Goal: Task Accomplishment & Management: Use online tool/utility

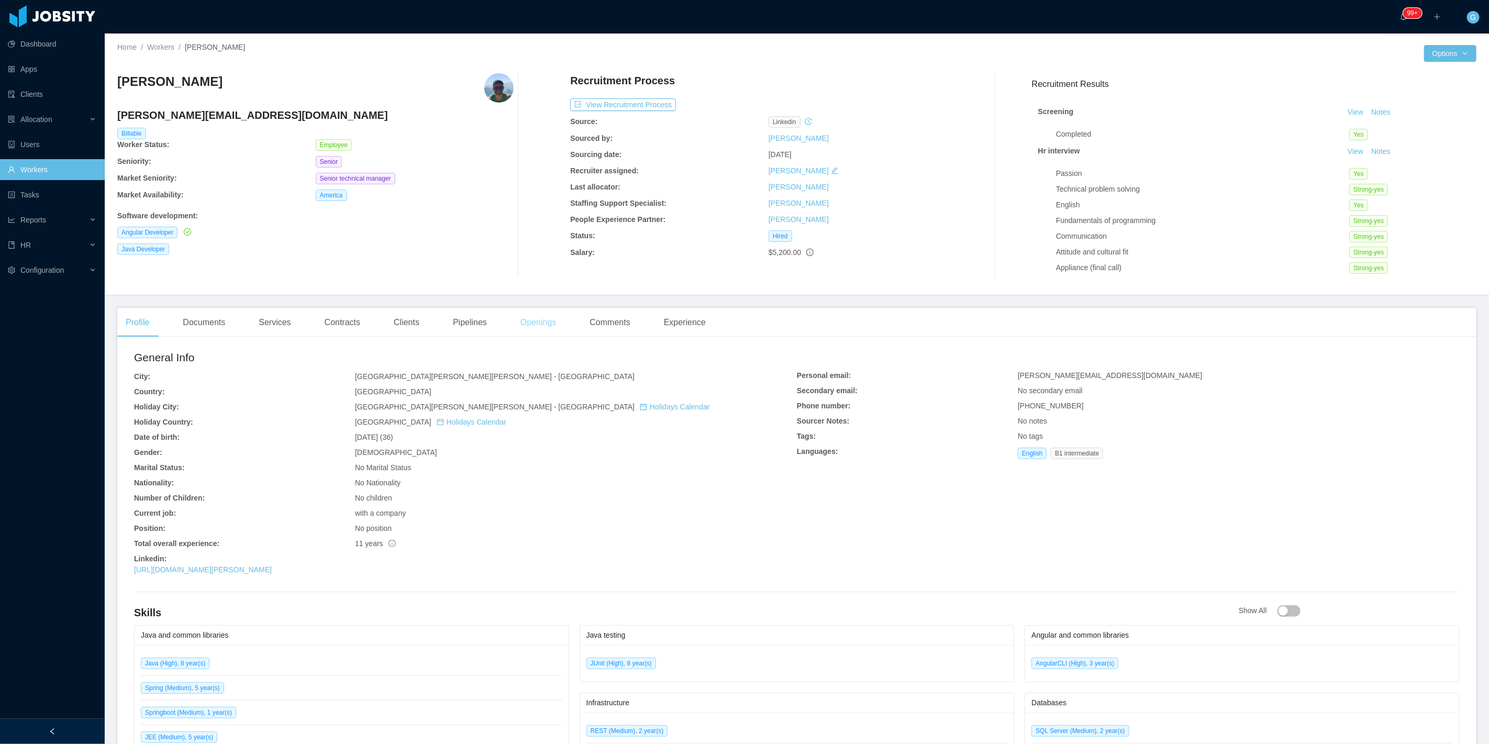
click at [525, 313] on div "Openings" at bounding box center [538, 322] width 53 height 29
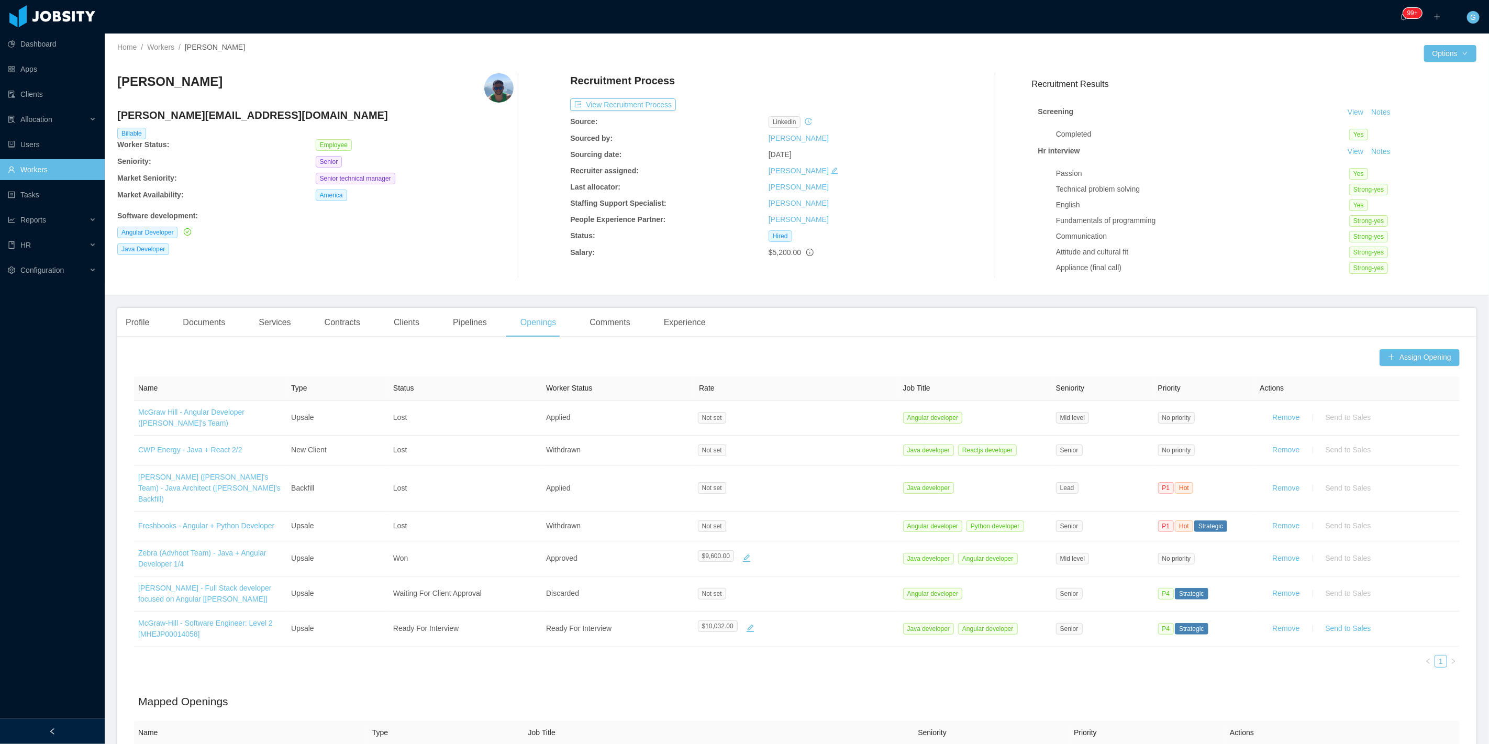
click at [233, 330] on div "Profile Documents Services Contracts Clients Pipelines Openings Comments Experi…" at bounding box center [415, 322] width 597 height 29
click at [214, 320] on div "Documents" at bounding box center [203, 322] width 59 height 29
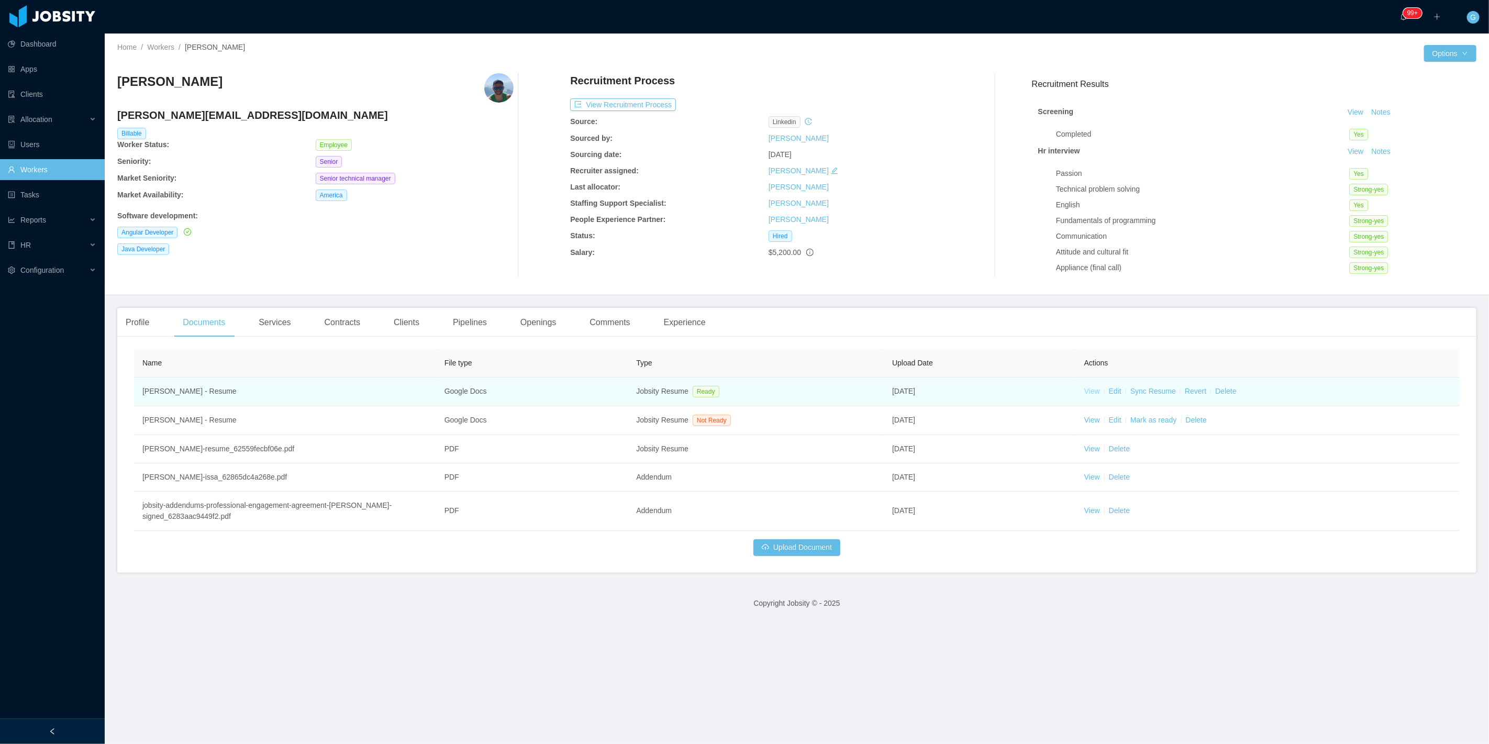
click at [1084, 391] on link "View" at bounding box center [1092, 391] width 16 height 8
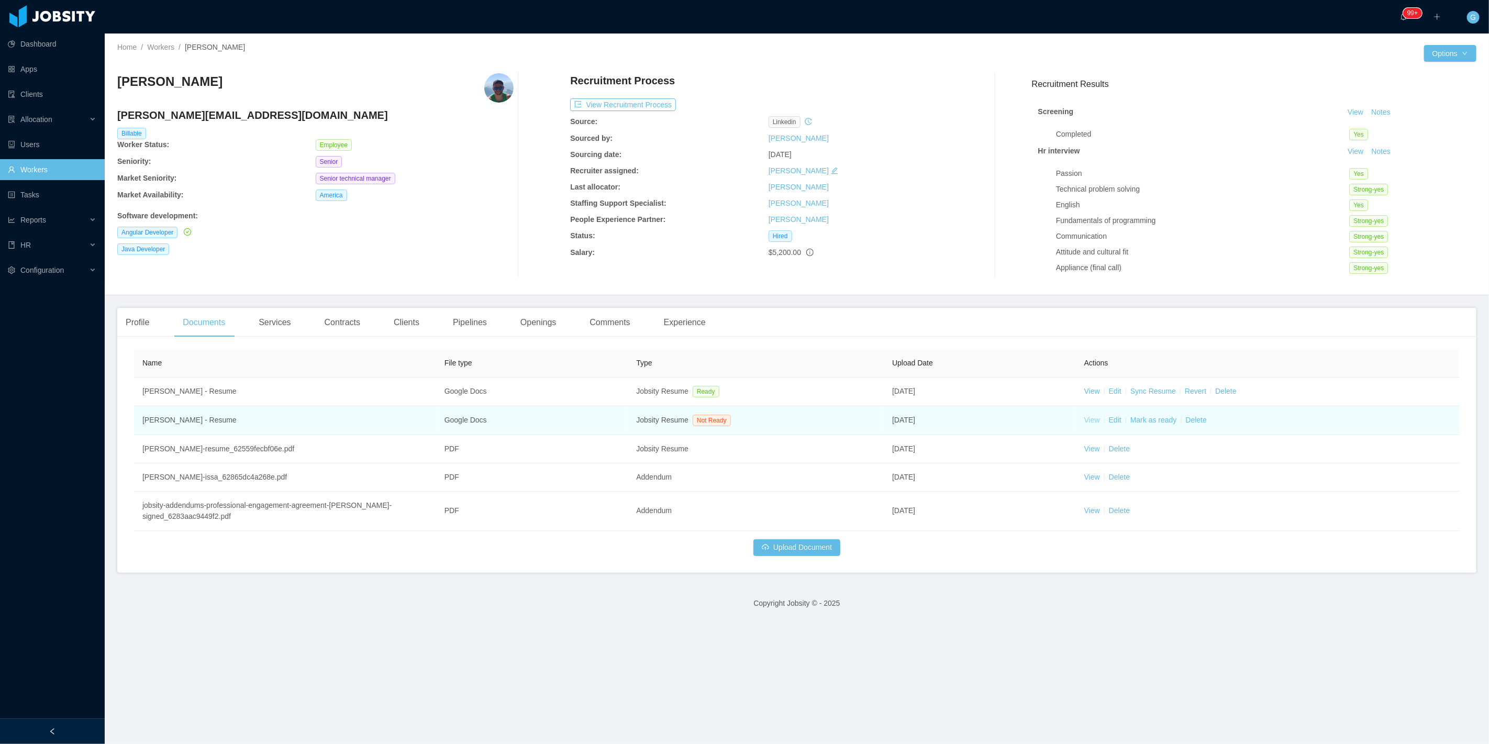
click at [1084, 420] on link "View" at bounding box center [1092, 420] width 16 height 8
click at [1134, 420] on link "Mark as ready" at bounding box center [1153, 420] width 47 height 8
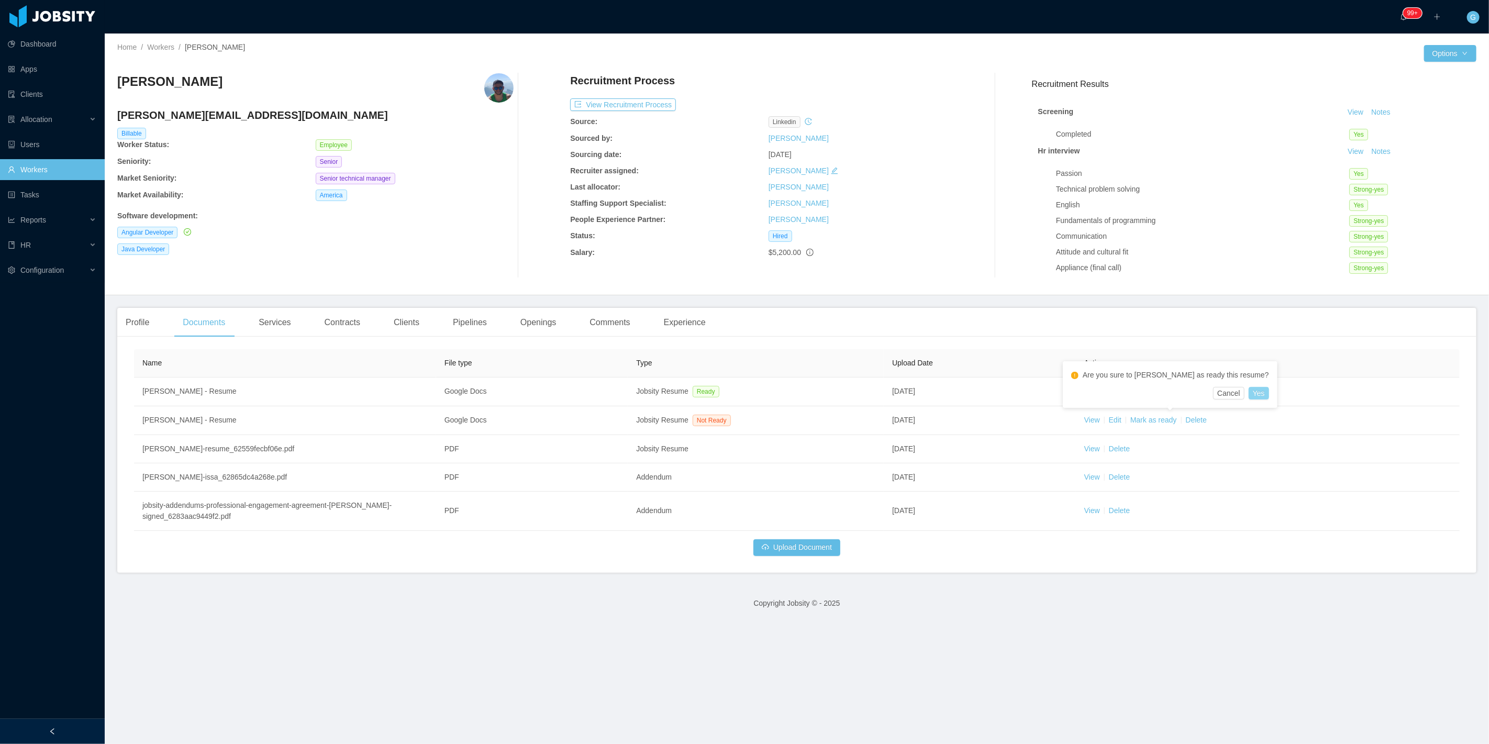
click at [1248, 393] on button "Yes" at bounding box center [1258, 393] width 20 height 13
click at [156, 326] on div "Profile" at bounding box center [137, 322] width 40 height 29
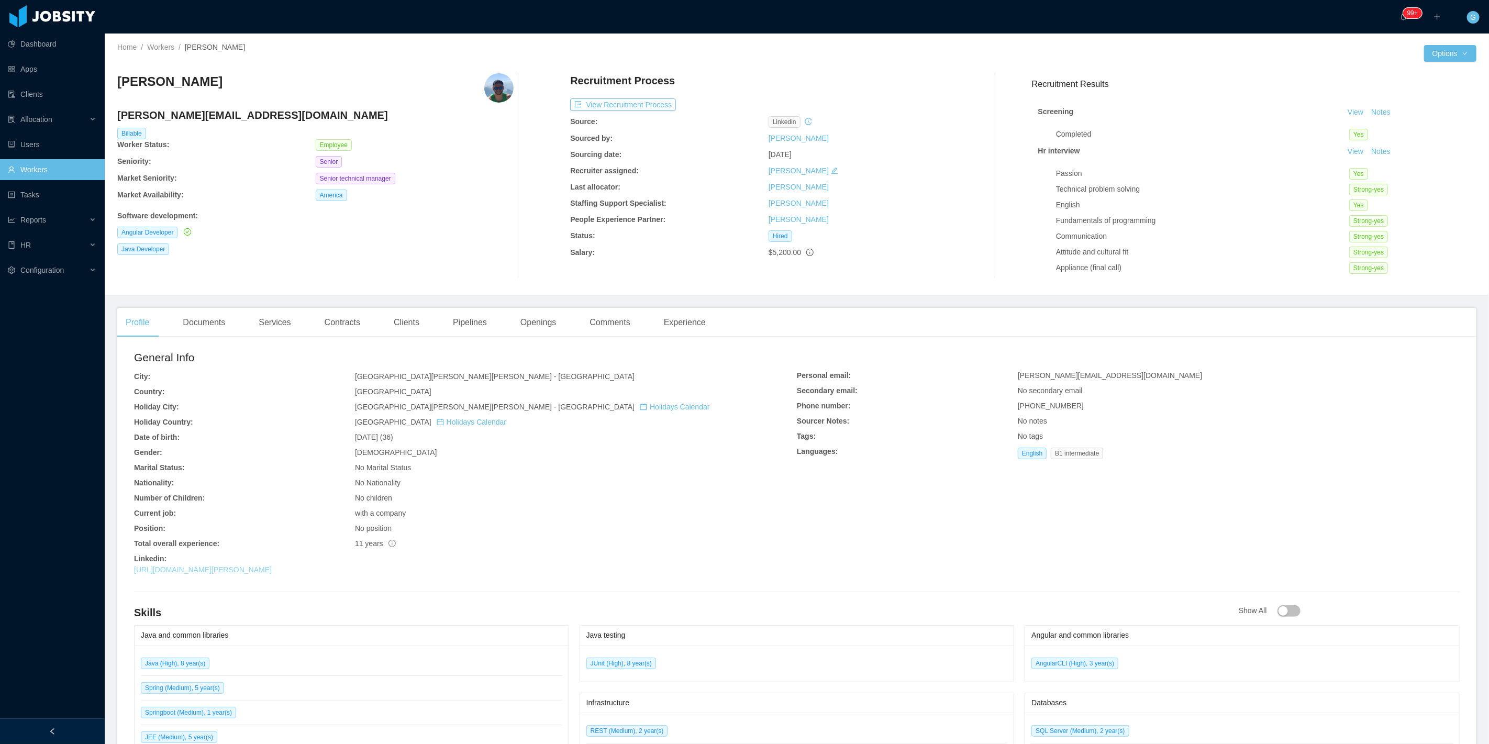
click at [272, 571] on link "https://br.linkedin.com/in/felipe-issa-9a633822" at bounding box center [203, 569] width 138 height 8
click at [628, 102] on button "View Recruitment Process" at bounding box center [623, 104] width 106 height 13
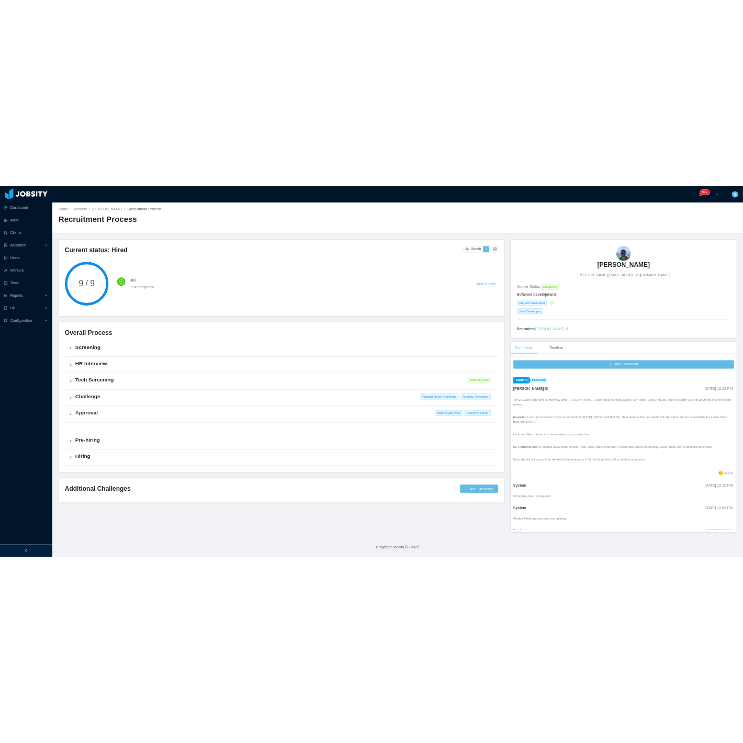
scroll to position [116, 0]
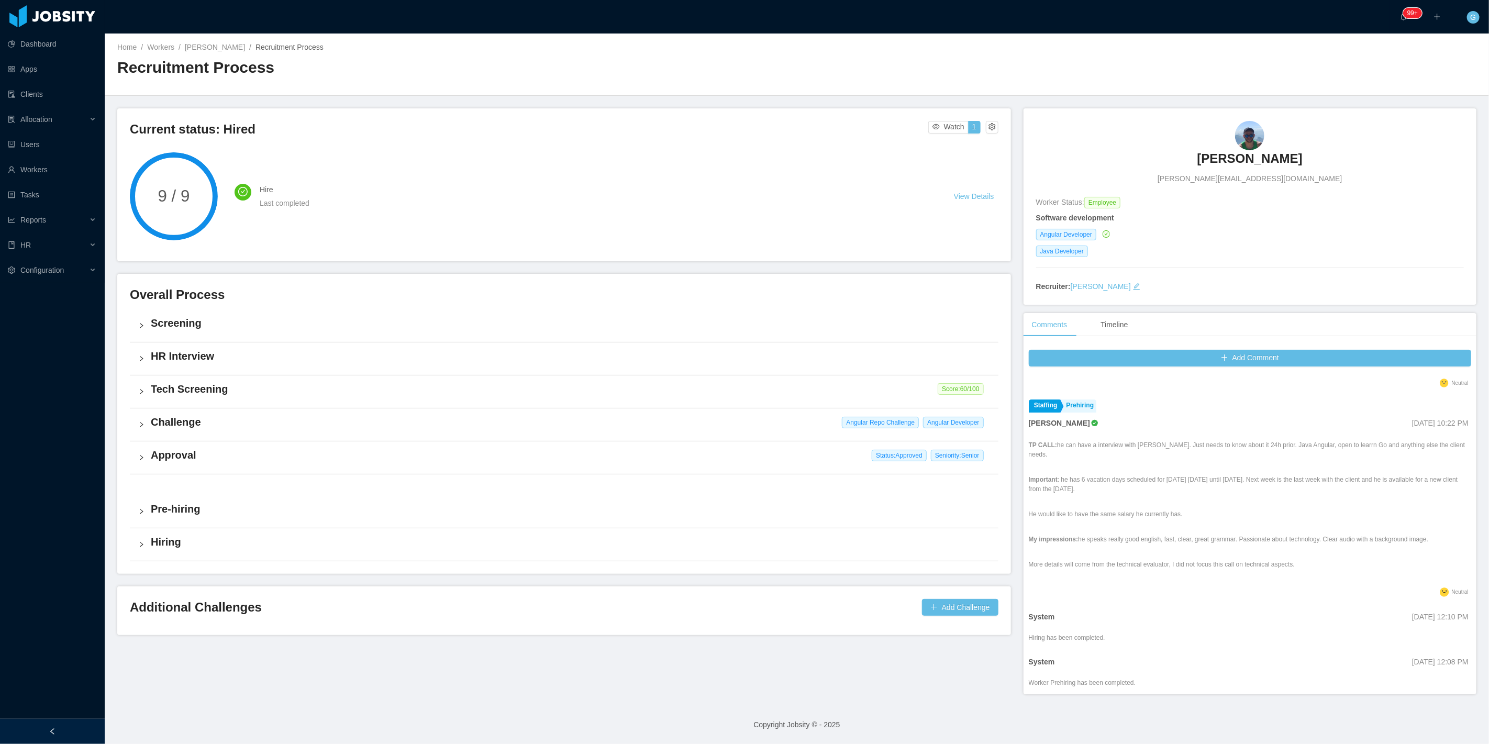
click at [1226, 166] on link "Felipe Issa" at bounding box center [1249, 161] width 105 height 23
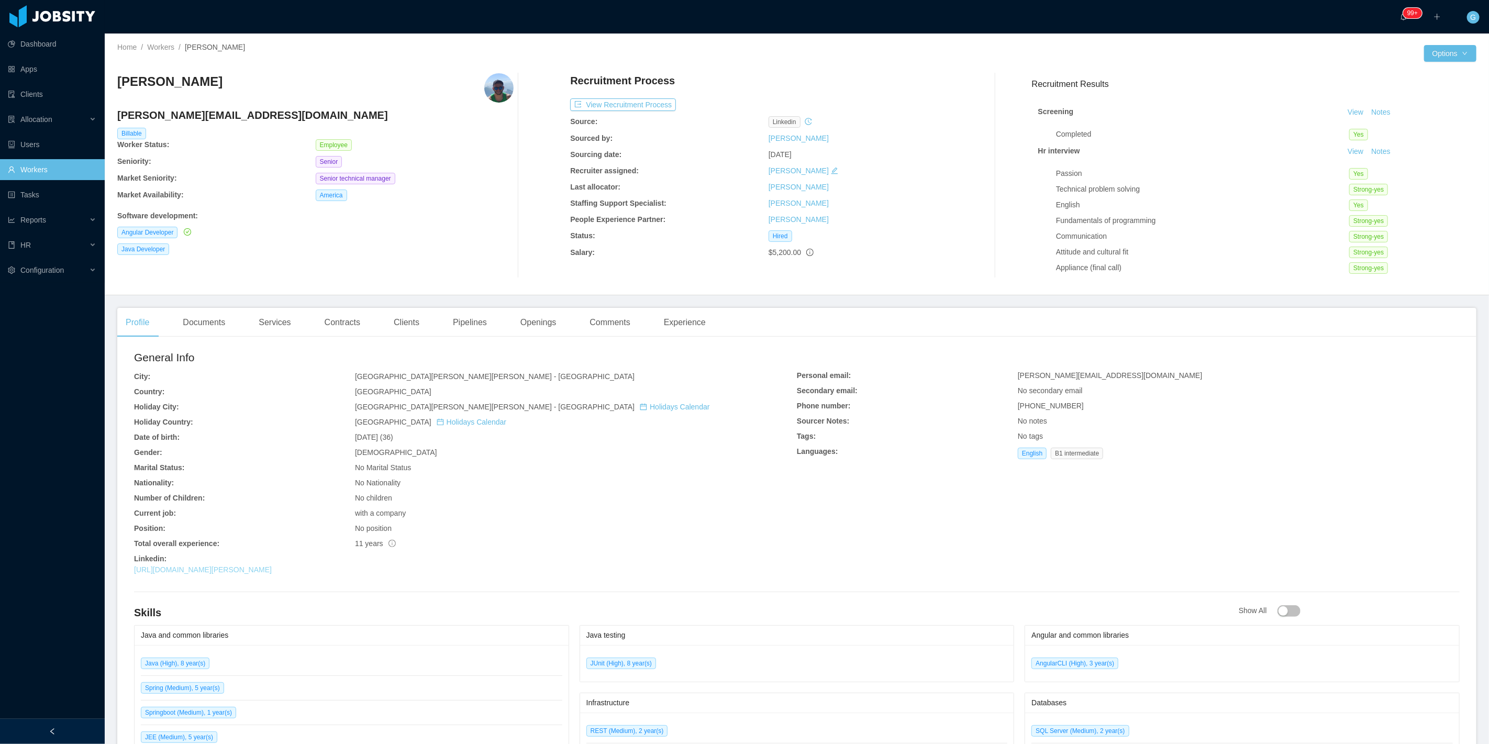
click at [220, 573] on link "https://br.linkedin.com/in/felipe-issa-9a633822" at bounding box center [203, 569] width 138 height 8
click at [540, 325] on div "Openings" at bounding box center [538, 322] width 53 height 29
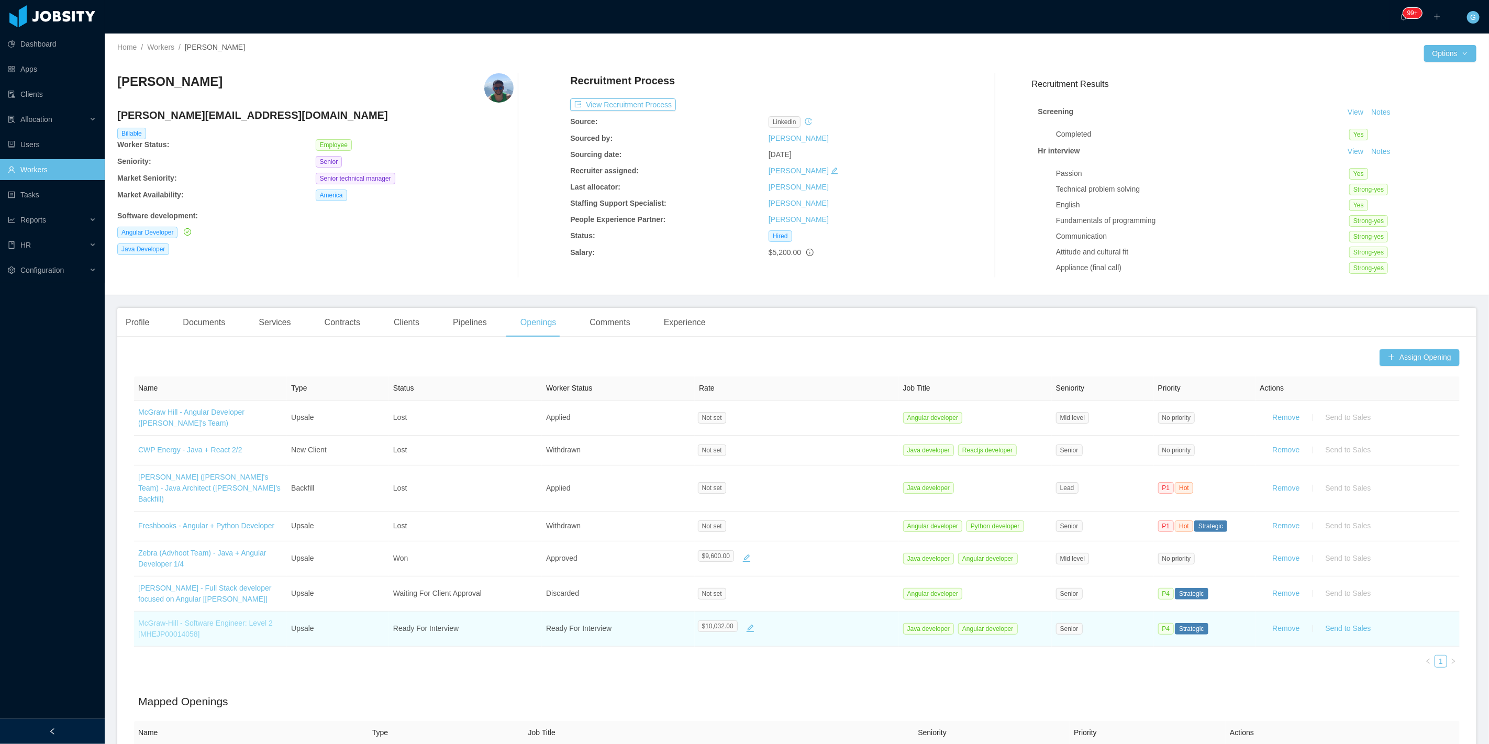
click at [168, 619] on link "McGraw-Hill - Software Engineer: Level 2 [MHEJP00014058]" at bounding box center [205, 628] width 135 height 19
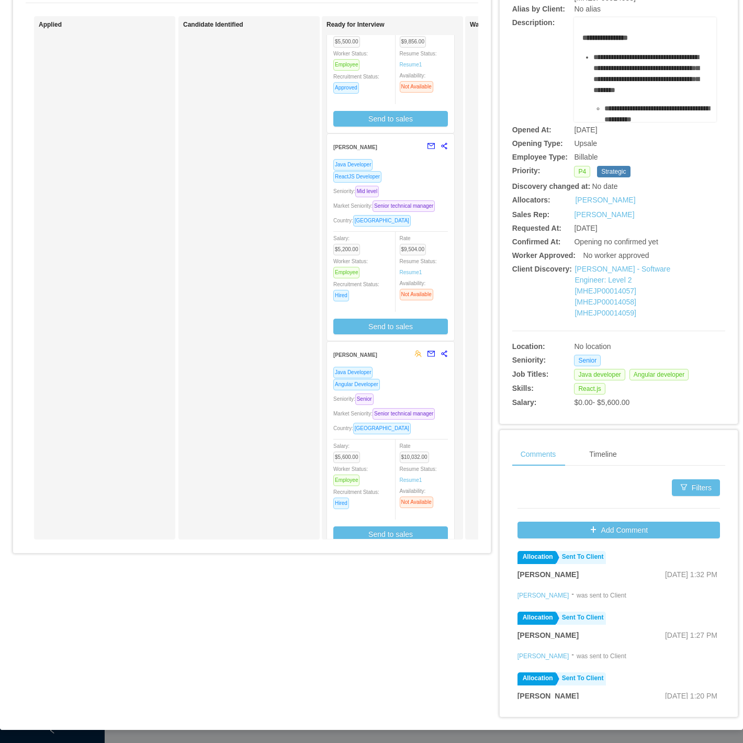
scroll to position [106, 0]
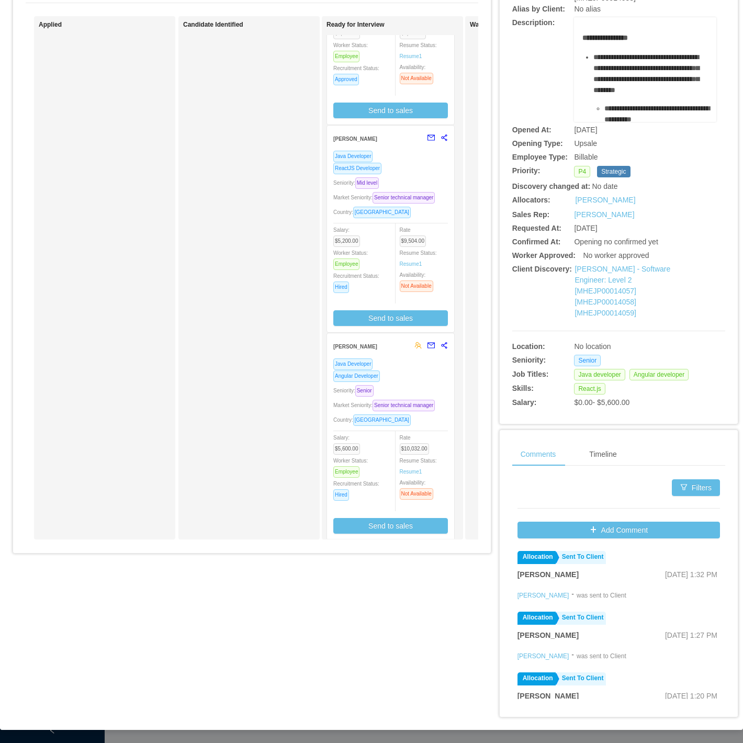
click at [393, 358] on div "Java Developer" at bounding box center [390, 364] width 115 height 12
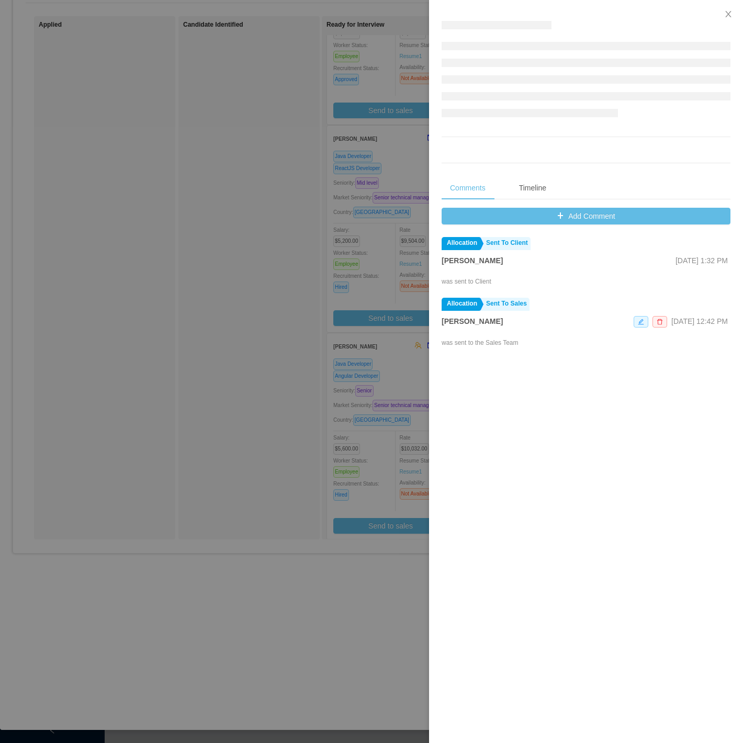
click at [213, 532] on div at bounding box center [371, 371] width 743 height 743
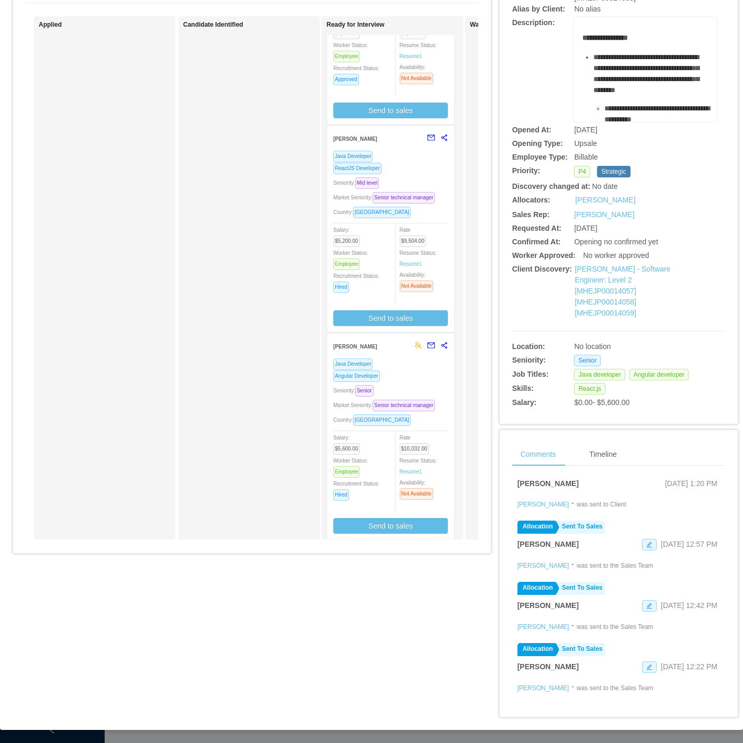
scroll to position [52, 0]
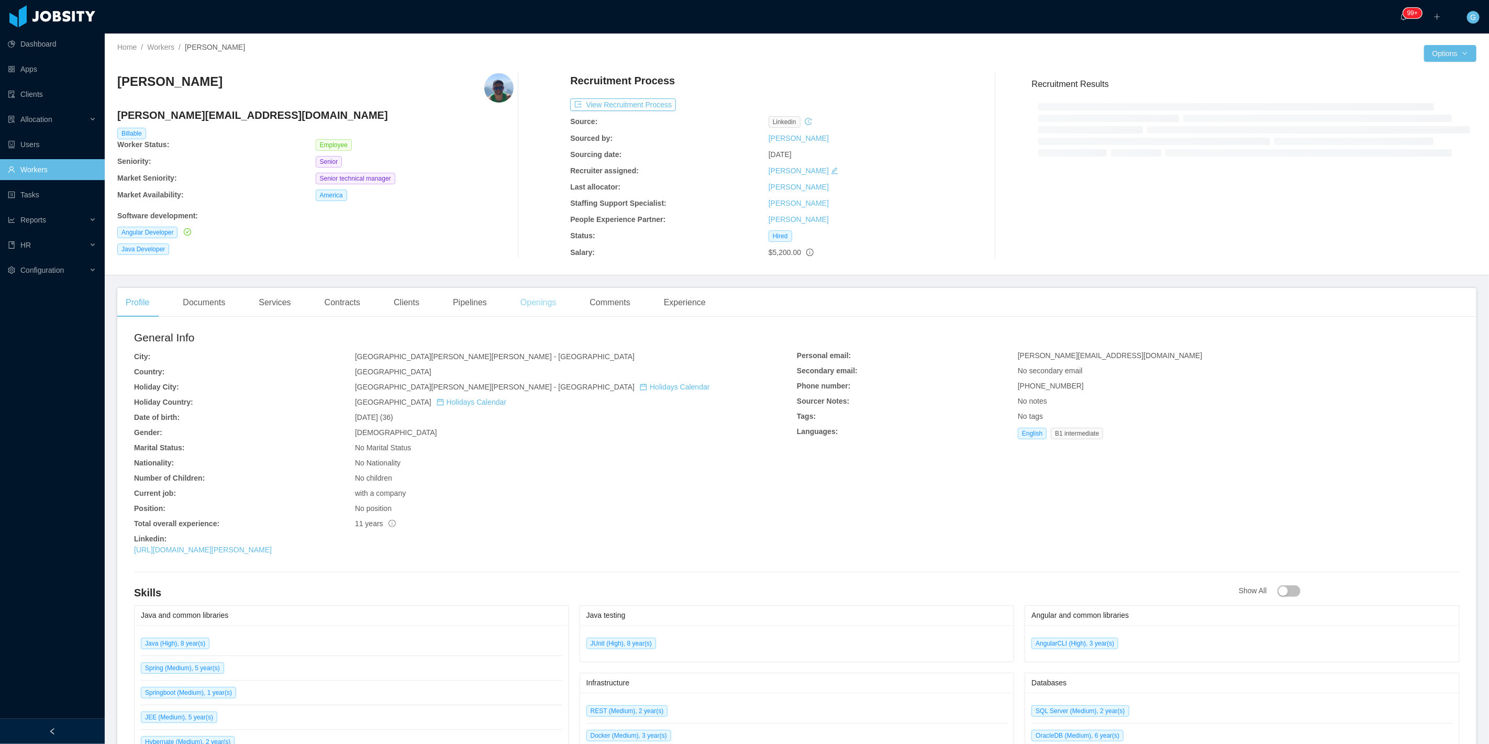
click at [512, 306] on div "Openings" at bounding box center [538, 302] width 53 height 29
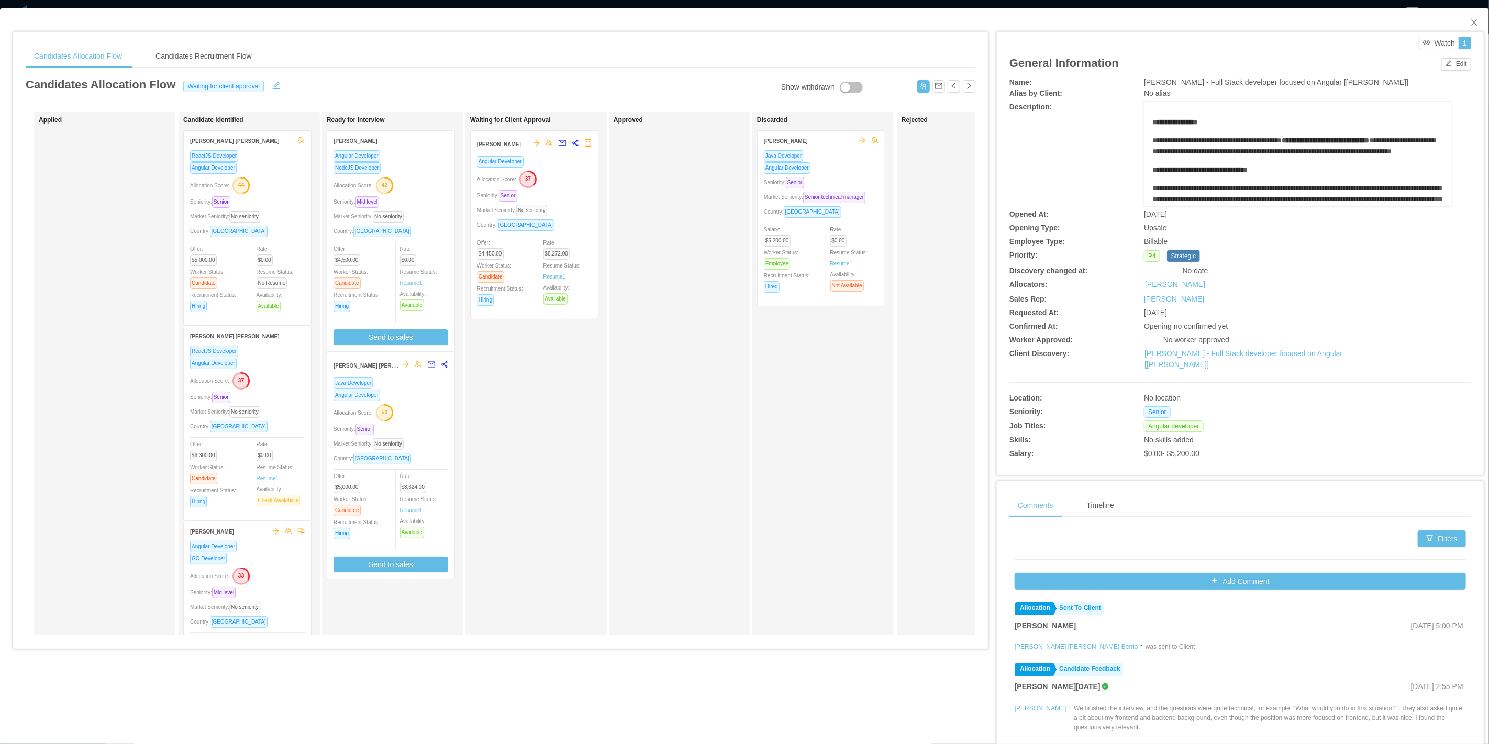
click at [531, 175] on text "37" at bounding box center [528, 178] width 6 height 6
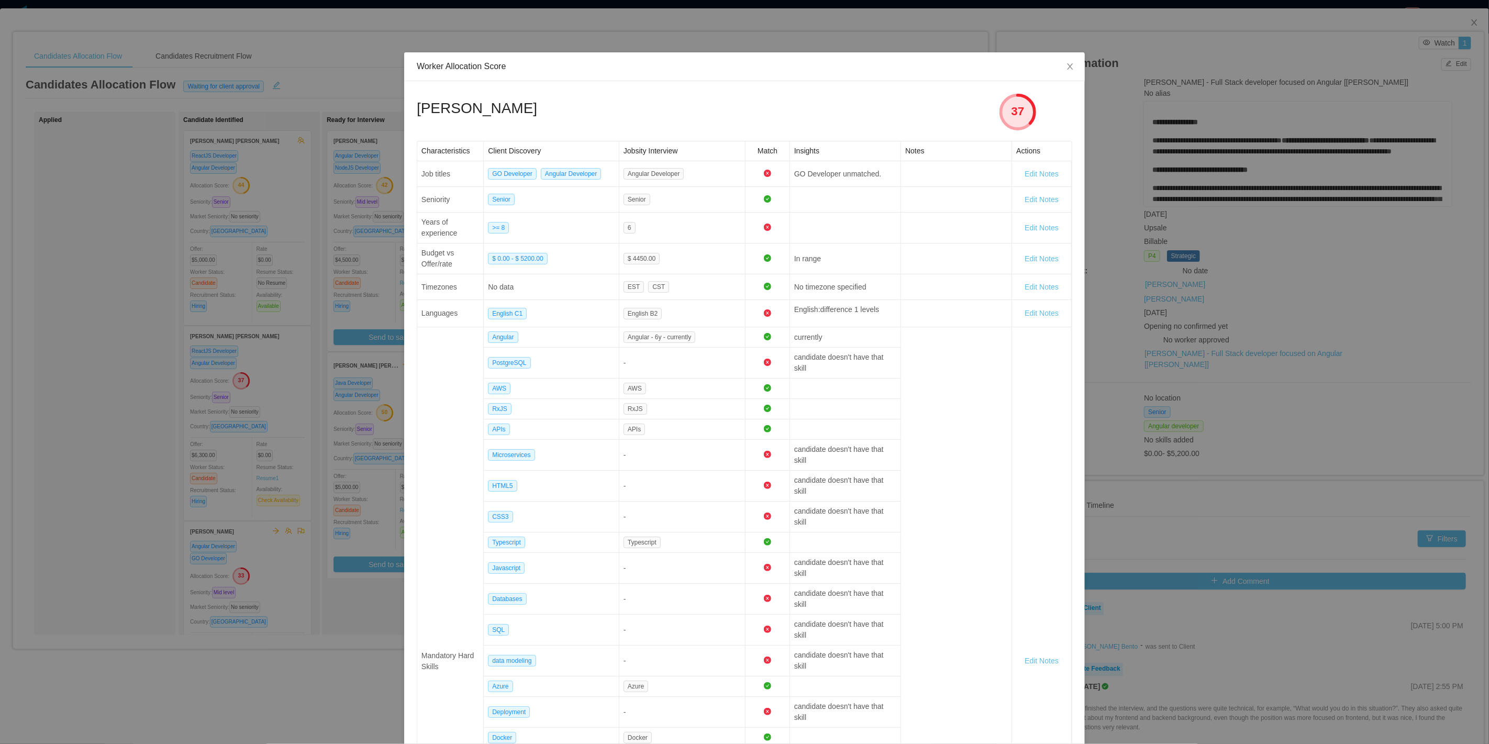
click at [311, 284] on div "Worker Allocation Score Victor Hugo 37 Characteristics Client Discovery Jobsity…" at bounding box center [744, 372] width 1489 height 744
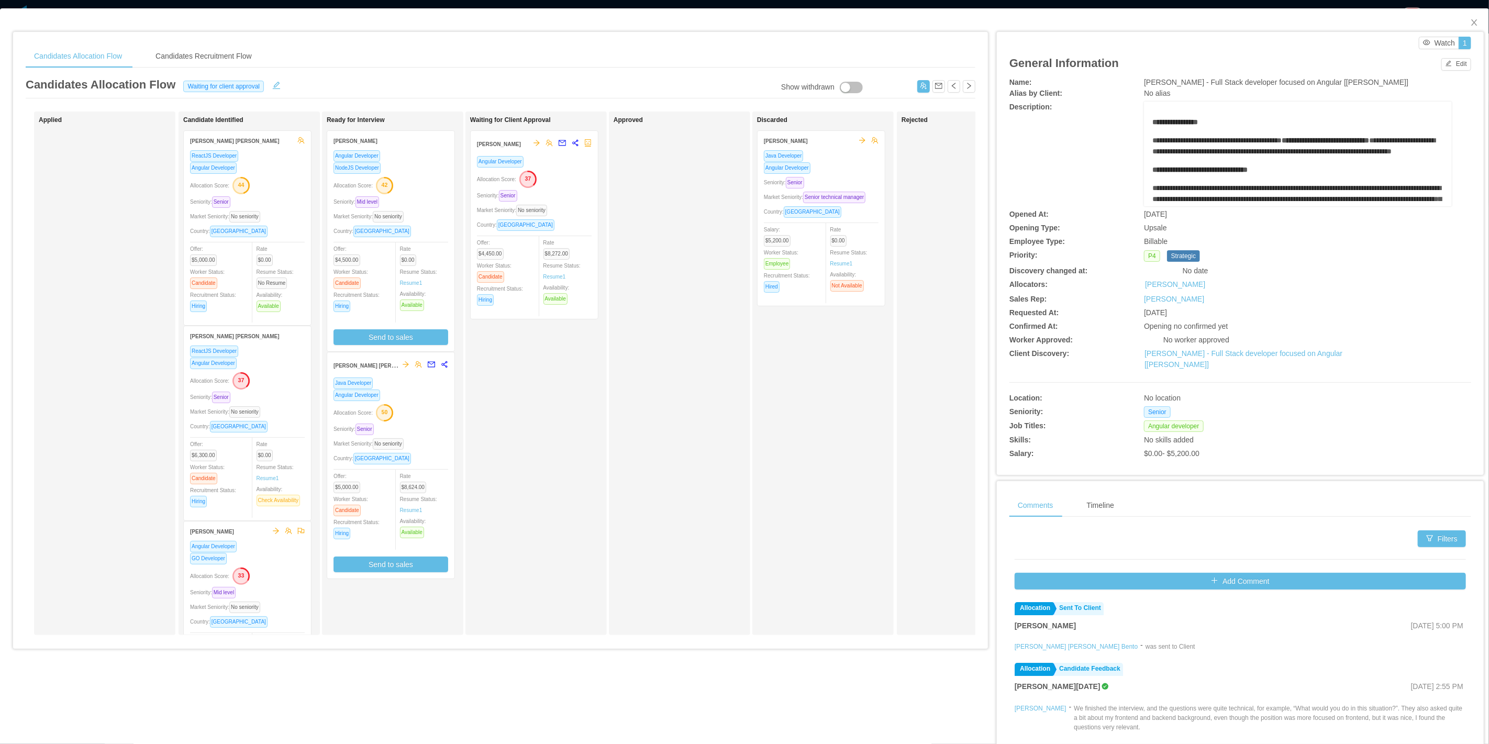
click at [442, 169] on div "NodeJS Developer" at bounding box center [390, 168] width 115 height 12
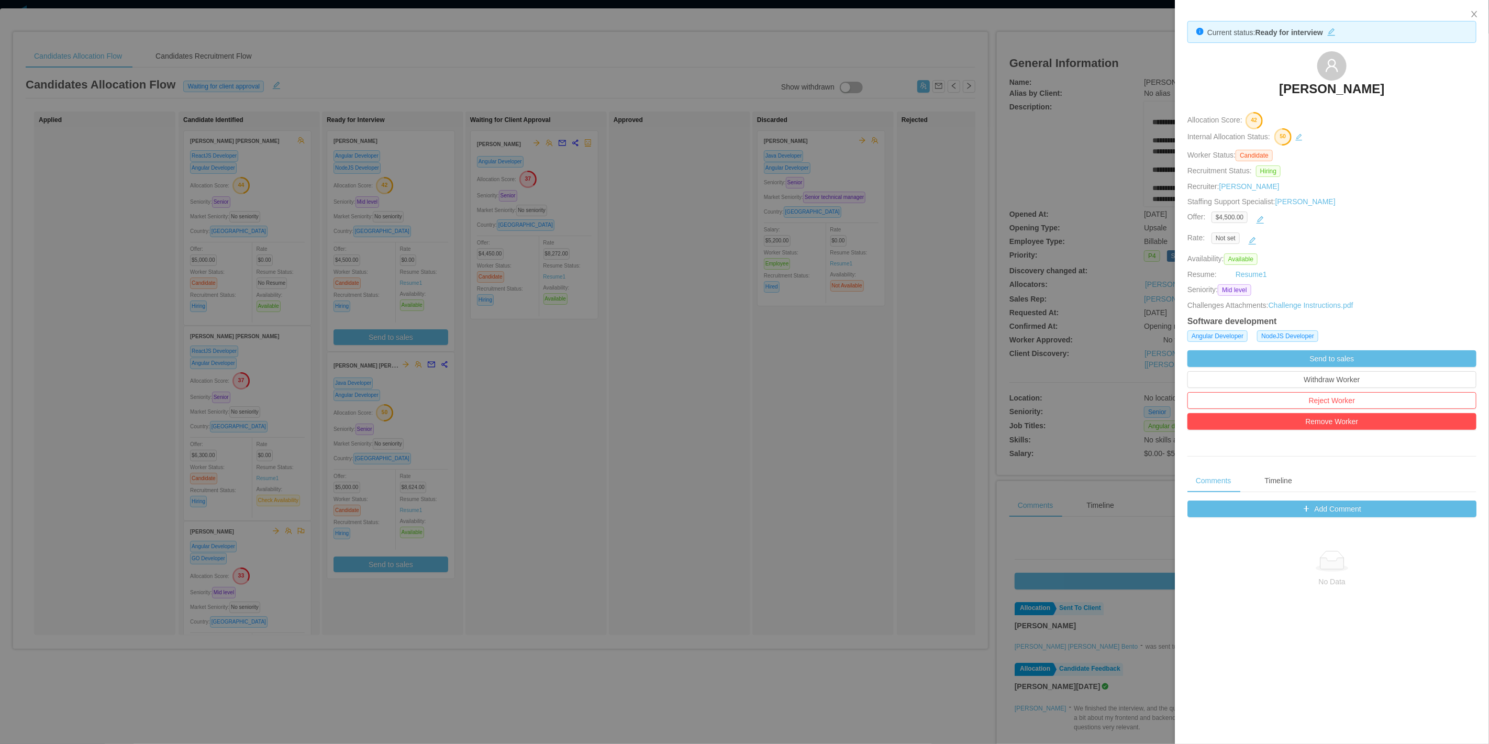
click at [618, 295] on div at bounding box center [744, 372] width 1489 height 744
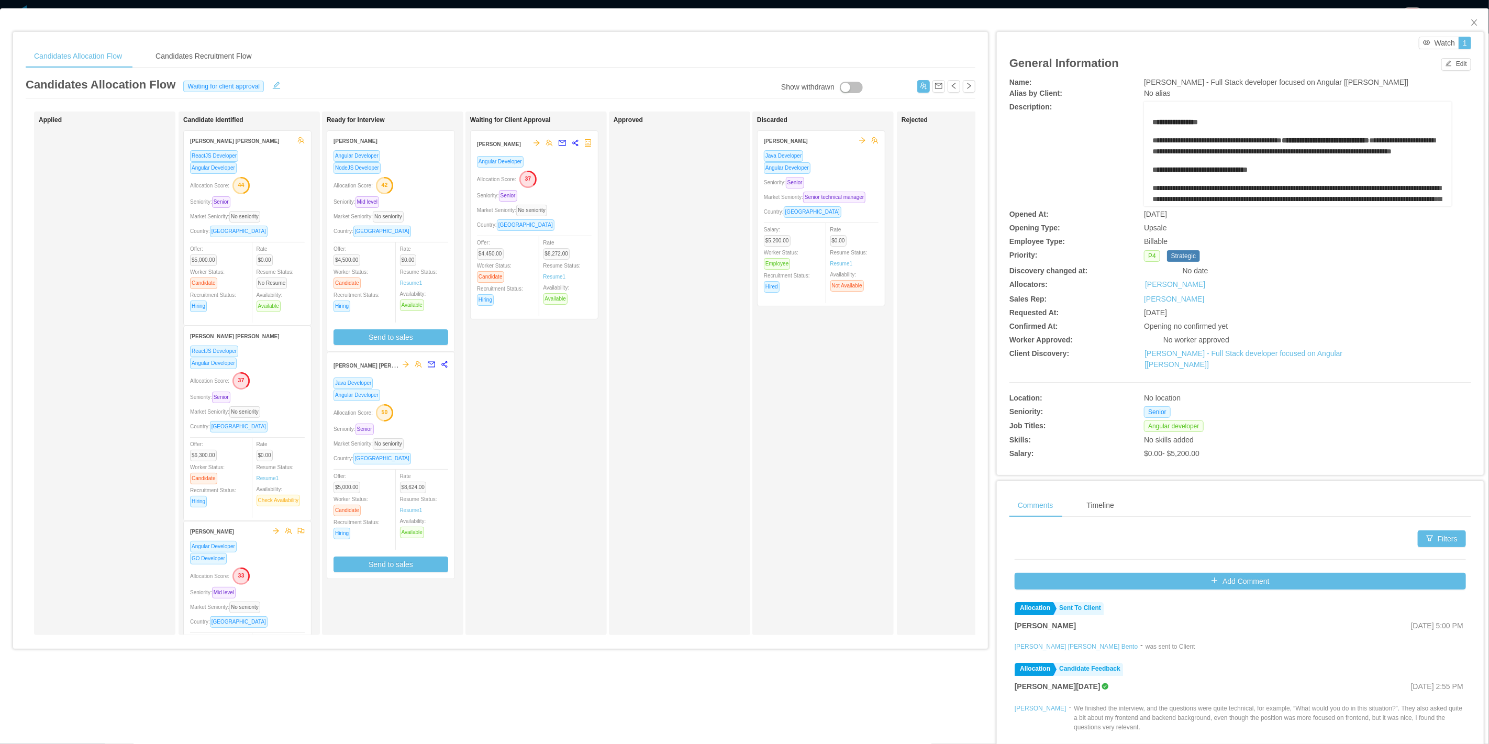
click at [384, 196] on div "Seniority: Mid level" at bounding box center [390, 202] width 115 height 12
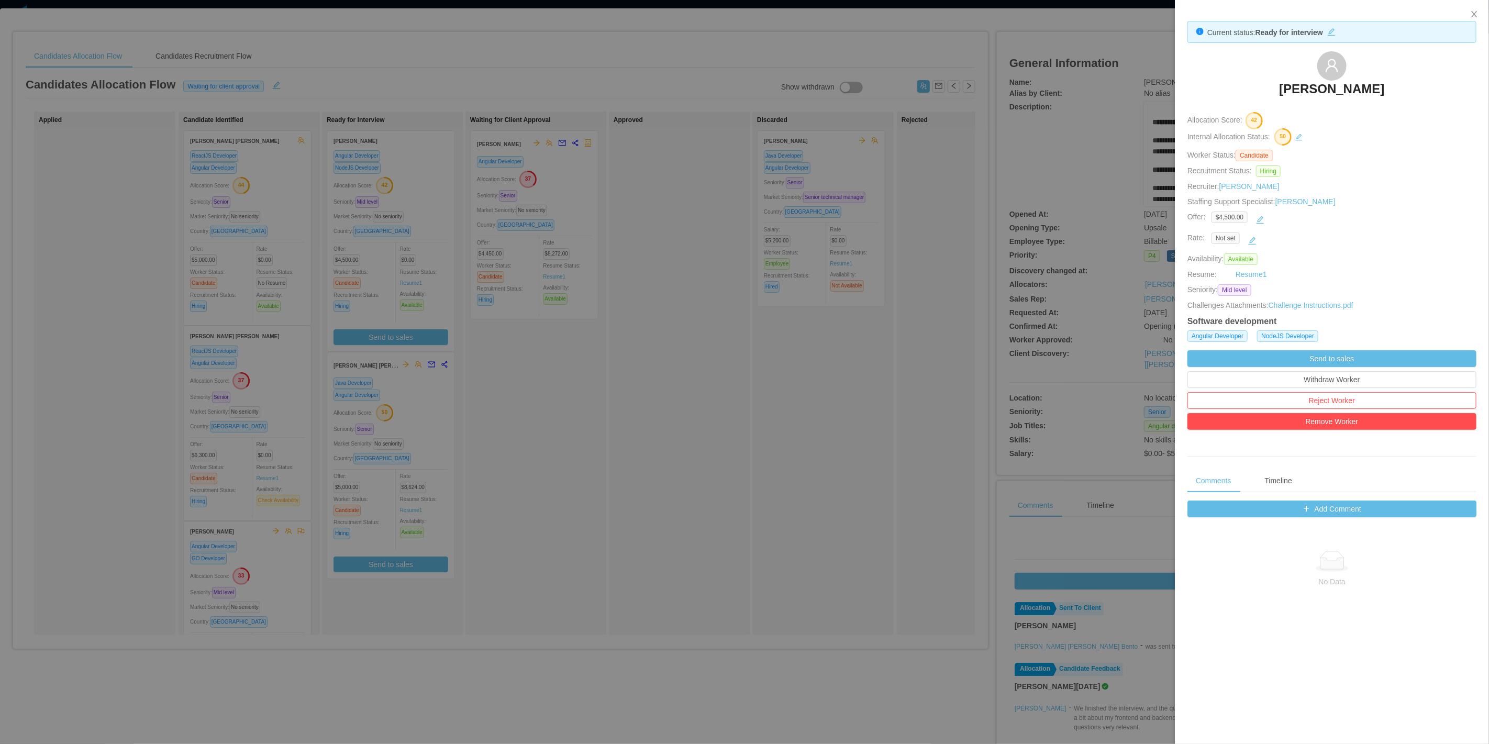
click at [384, 196] on div at bounding box center [744, 372] width 1489 height 744
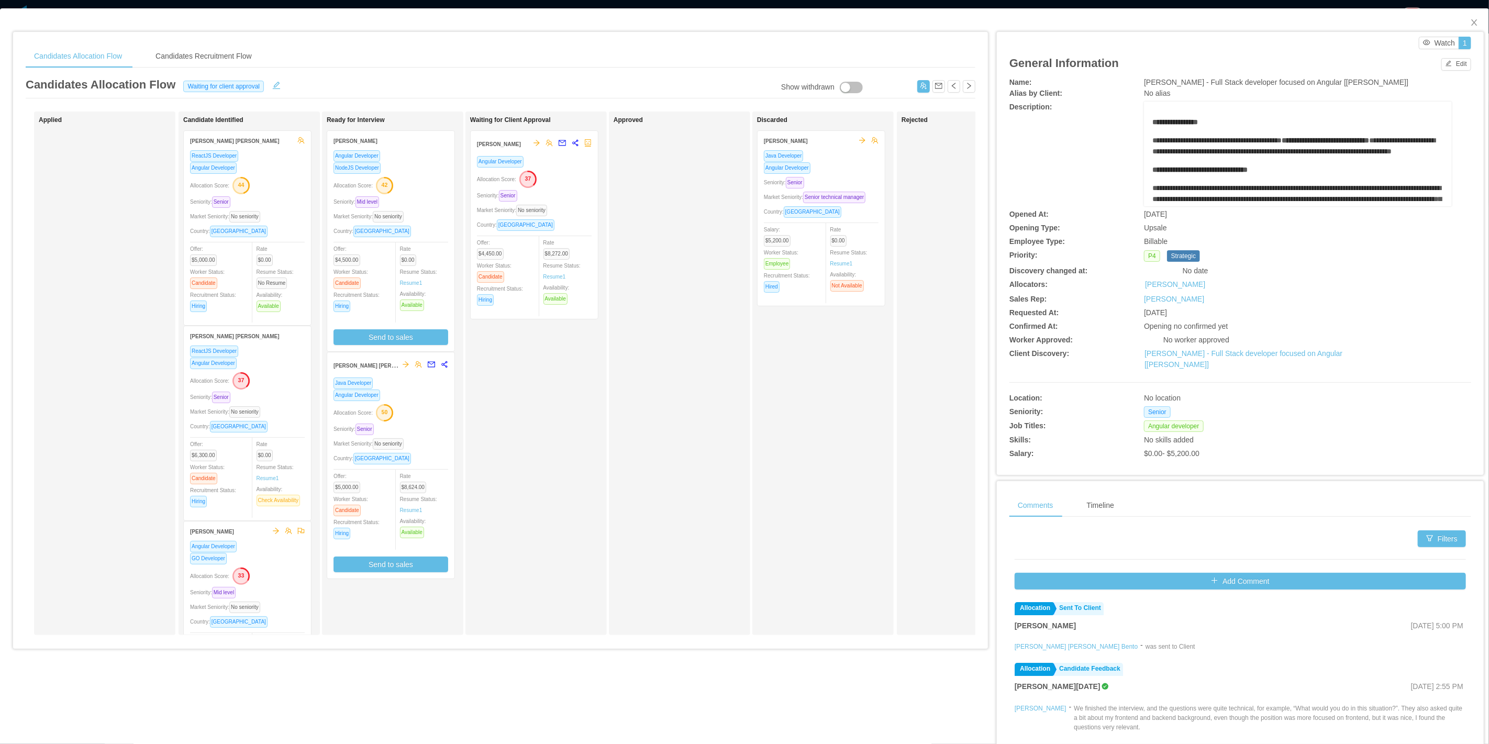
click at [388, 184] on text "42" at bounding box center [385, 185] width 6 height 6
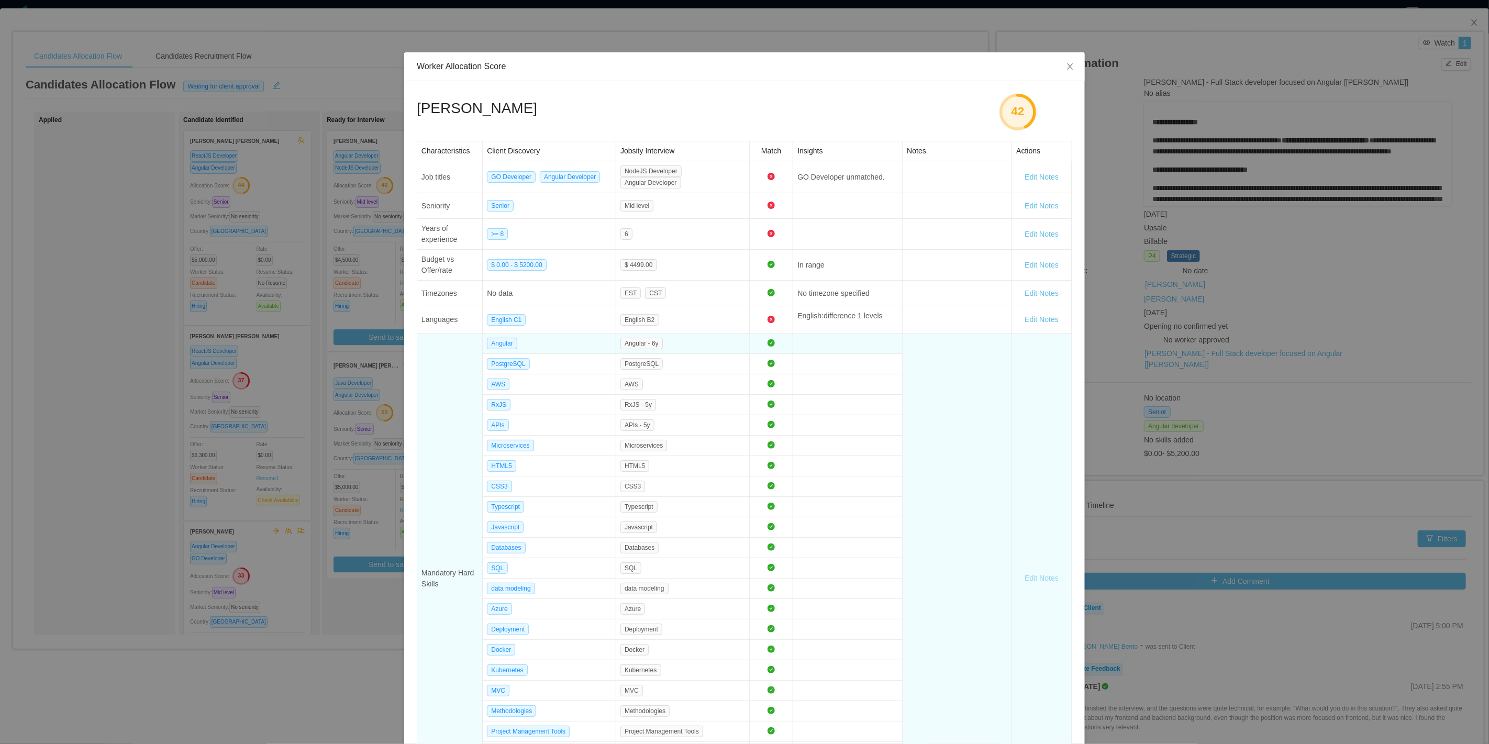
click at [1043, 576] on button "Edit Notes" at bounding box center [1041, 578] width 51 height 17
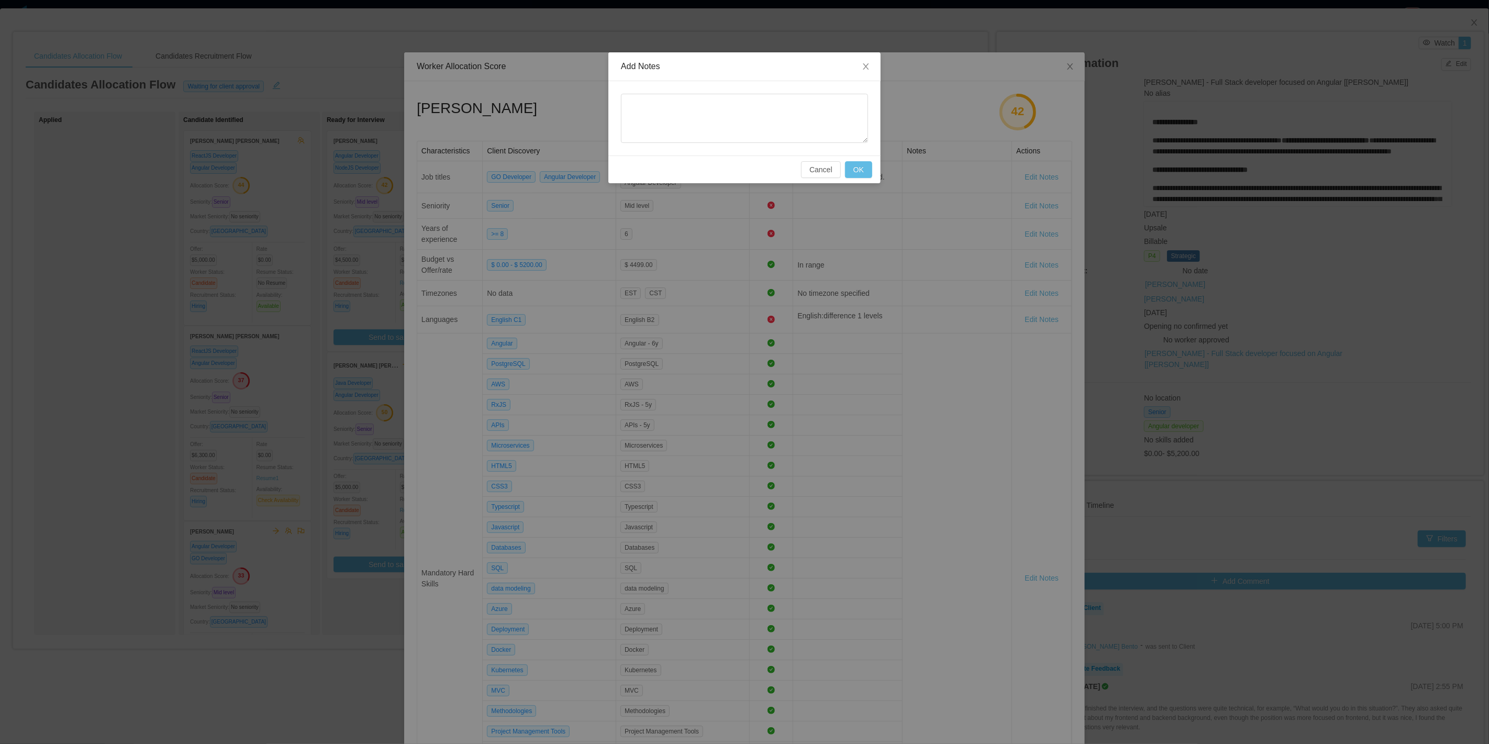
click at [1027, 548] on div "Add Notes Cancel OK" at bounding box center [744, 372] width 1489 height 744
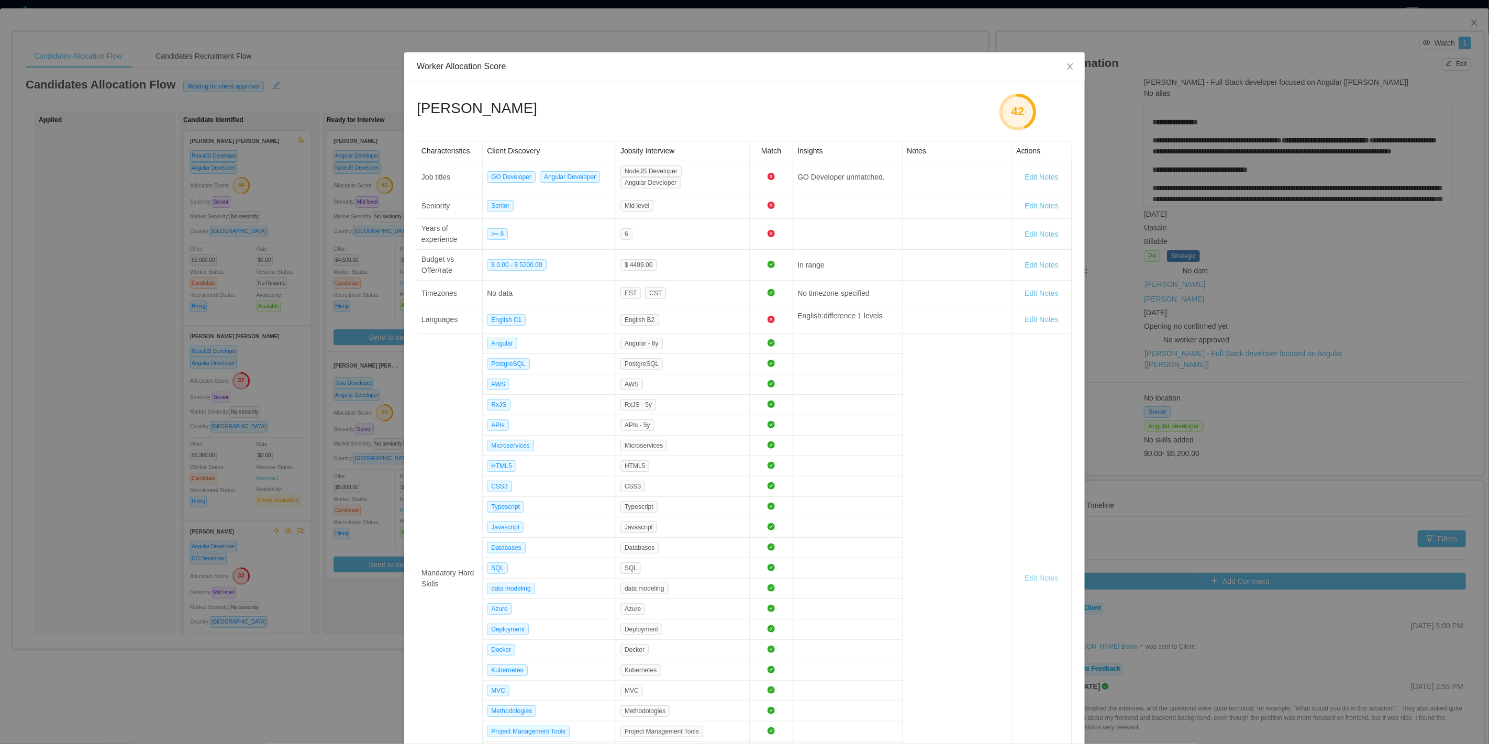
click at [326, 283] on div "Worker Allocation Score Filippo Ippolito 42 Characteristics Client Discovery Jo…" at bounding box center [744, 372] width 1489 height 744
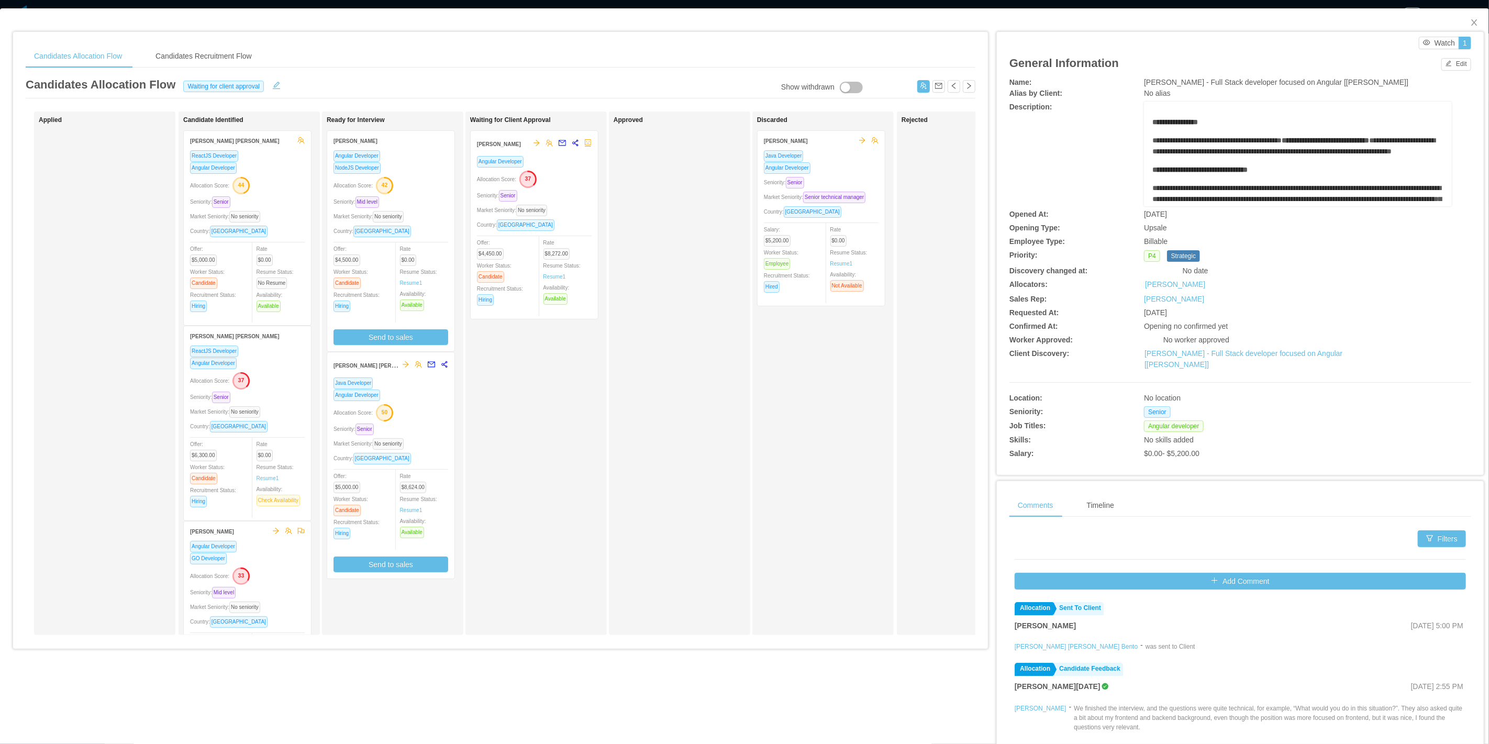
click at [400, 178] on div "Allocation Score: 42" at bounding box center [390, 184] width 115 height 17
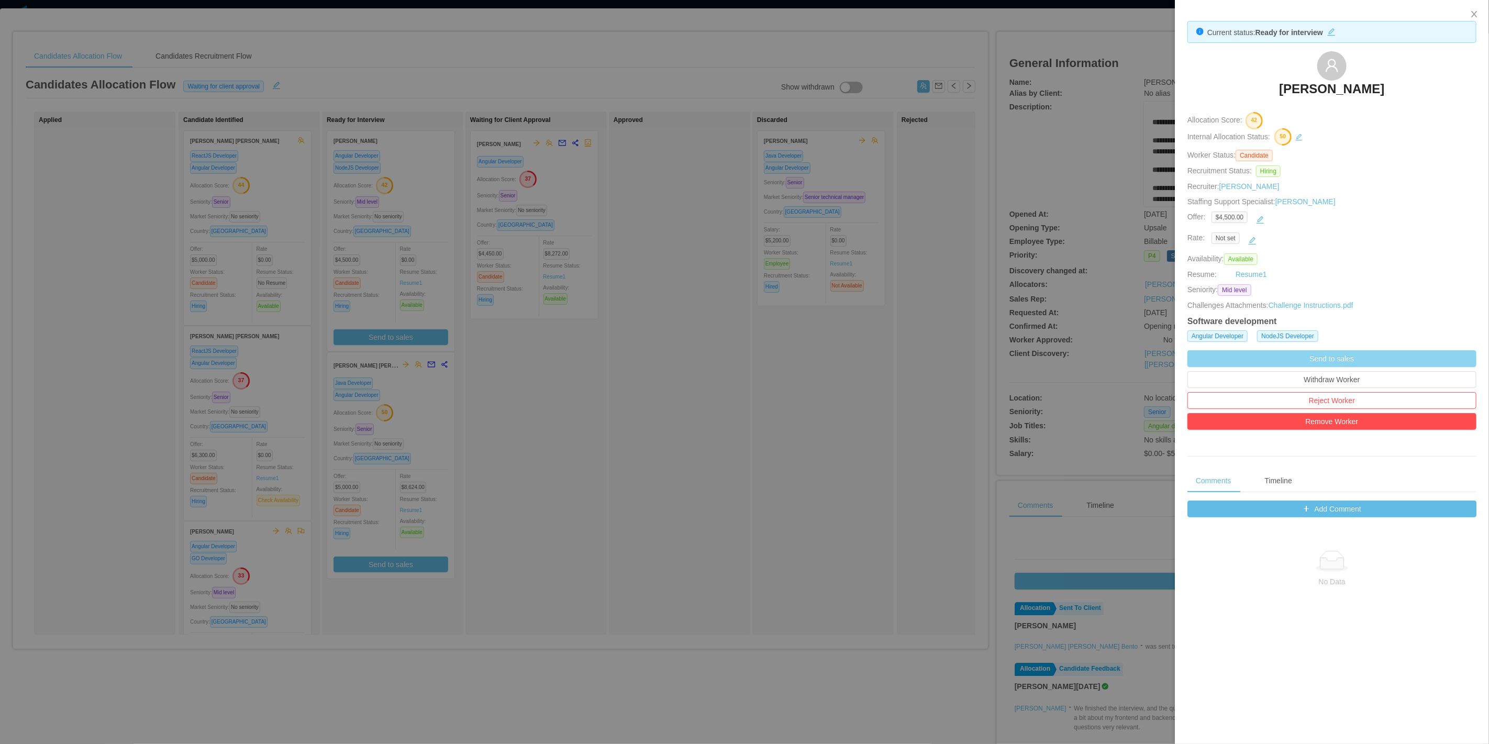
click at [1323, 360] on button "Send to sales" at bounding box center [1331, 358] width 289 height 17
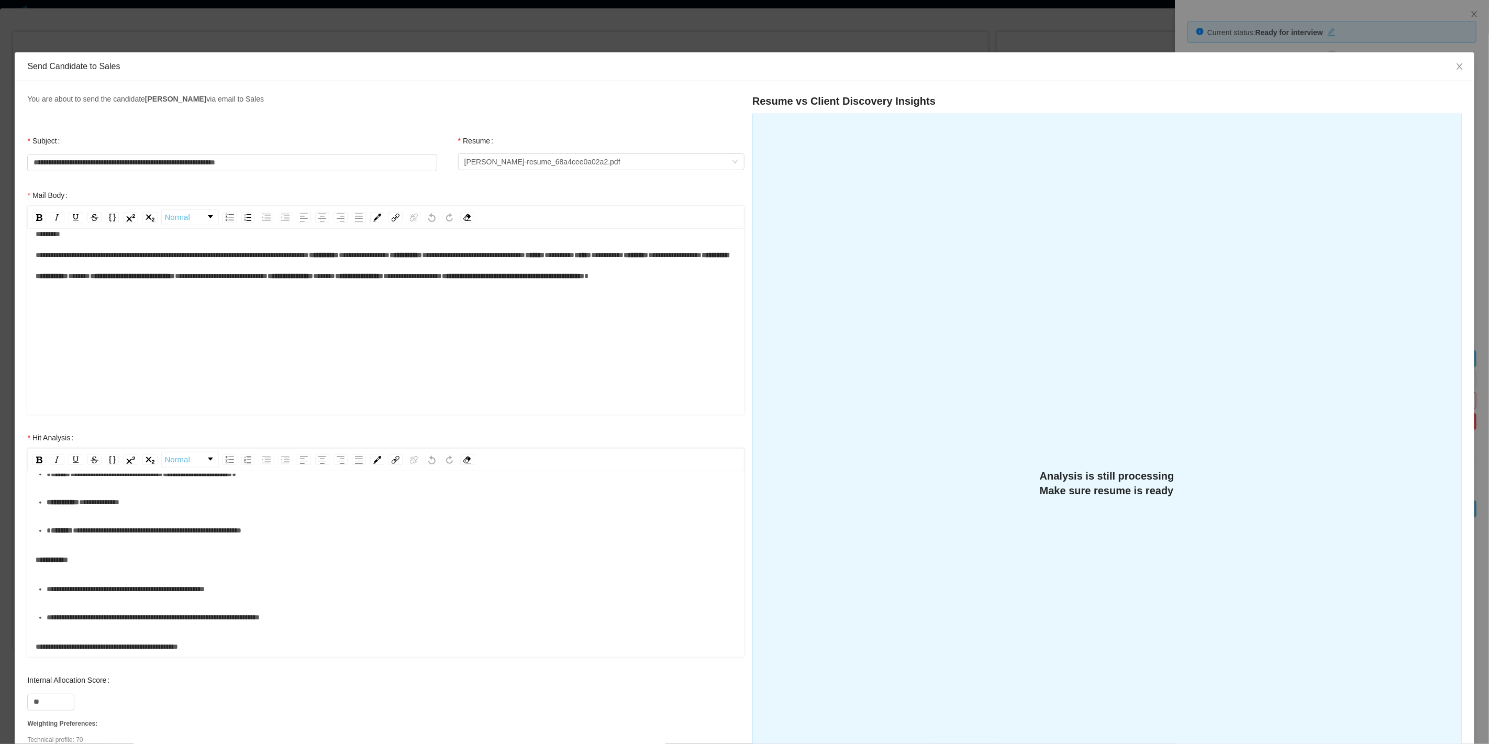
click at [313, 280] on span "*****" at bounding box center [324, 275] width 22 height 7
drag, startPoint x: 101, startPoint y: 337, endPoint x: 108, endPoint y: 333, distance: 7.7
click at [313, 280] on span "*****" at bounding box center [324, 275] width 22 height 7
click at [120, 292] on div "**********" at bounding box center [386, 266] width 701 height 84
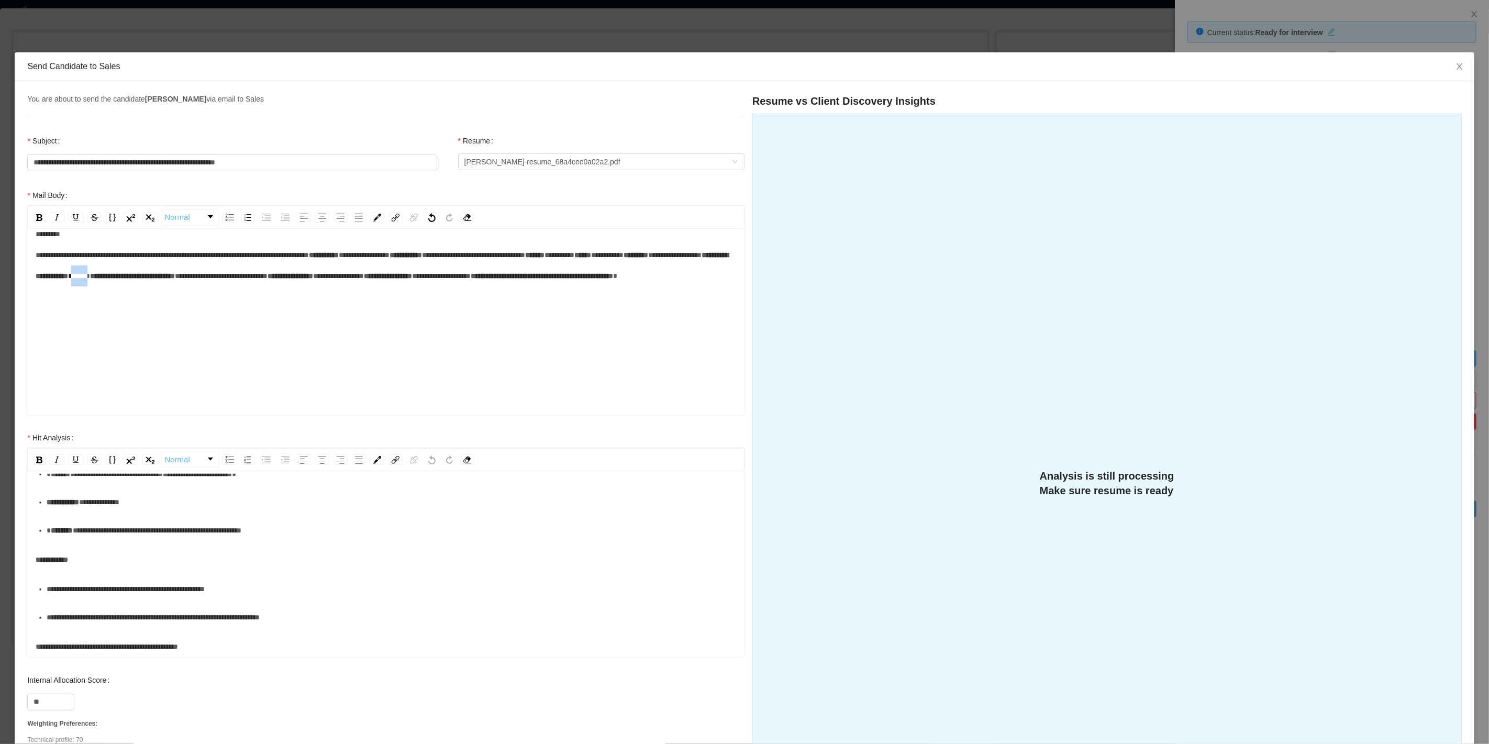
click at [120, 292] on div "**********" at bounding box center [386, 266] width 701 height 84
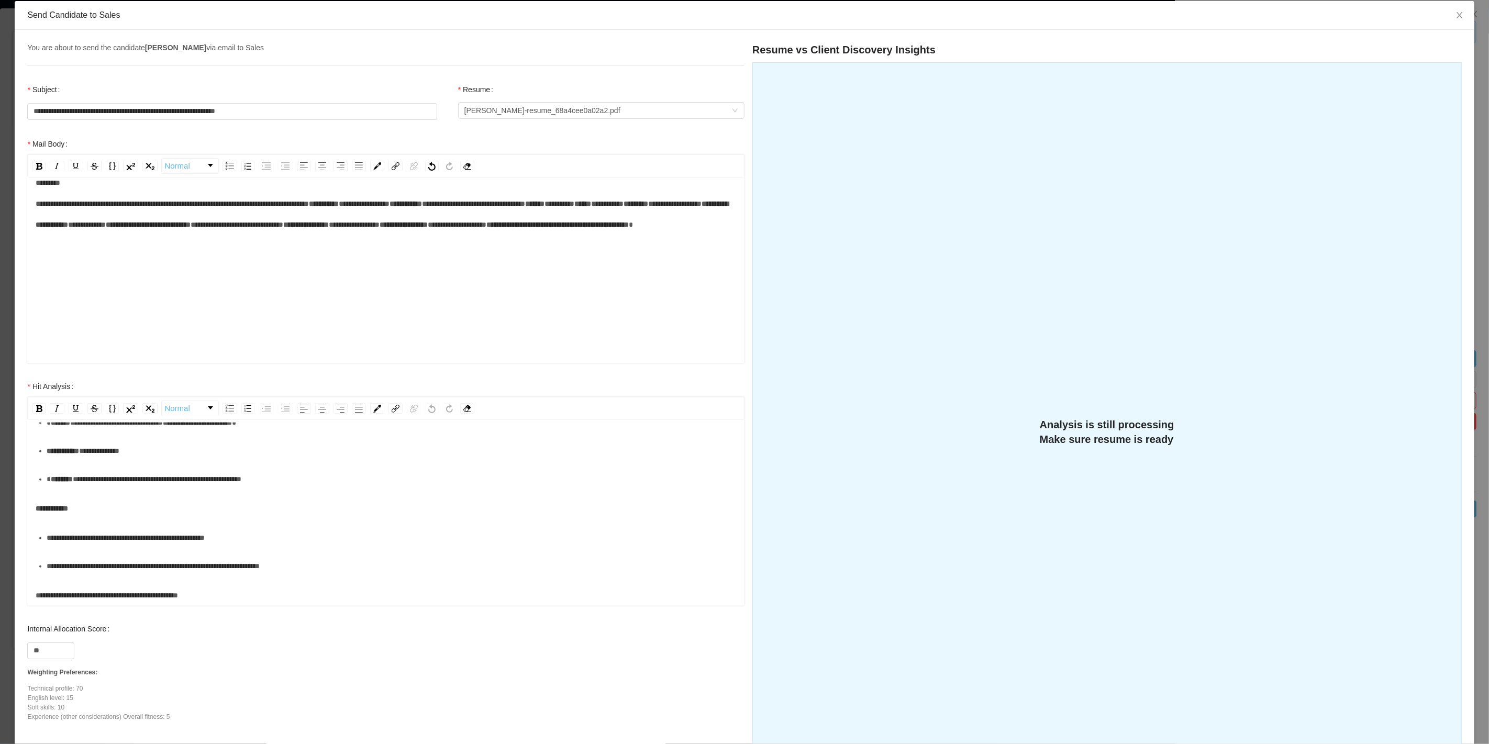
scroll to position [58, 0]
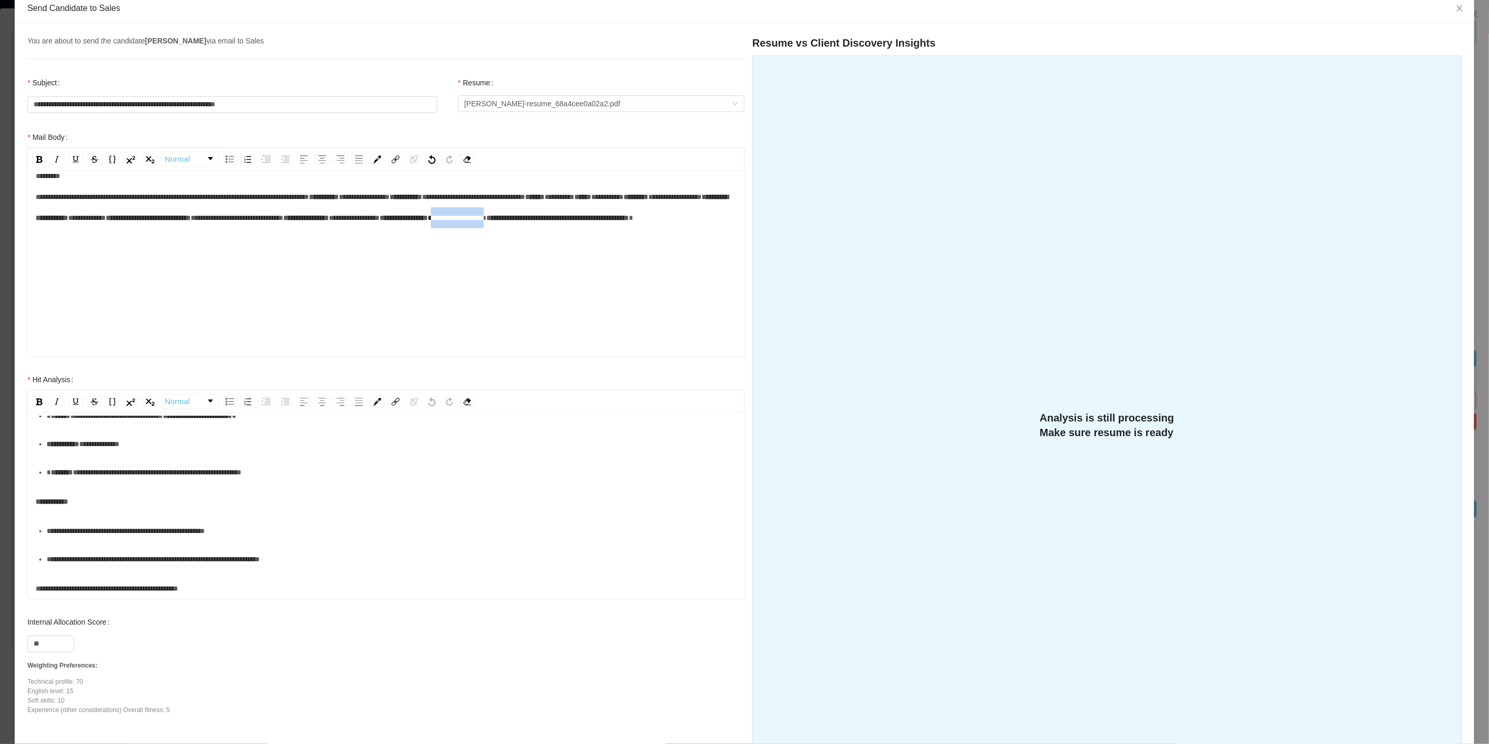
drag, startPoint x: 102, startPoint y: 307, endPoint x: 175, endPoint y: 308, distance: 73.3
click at [175, 249] on div "**********" at bounding box center [386, 207] width 701 height 84
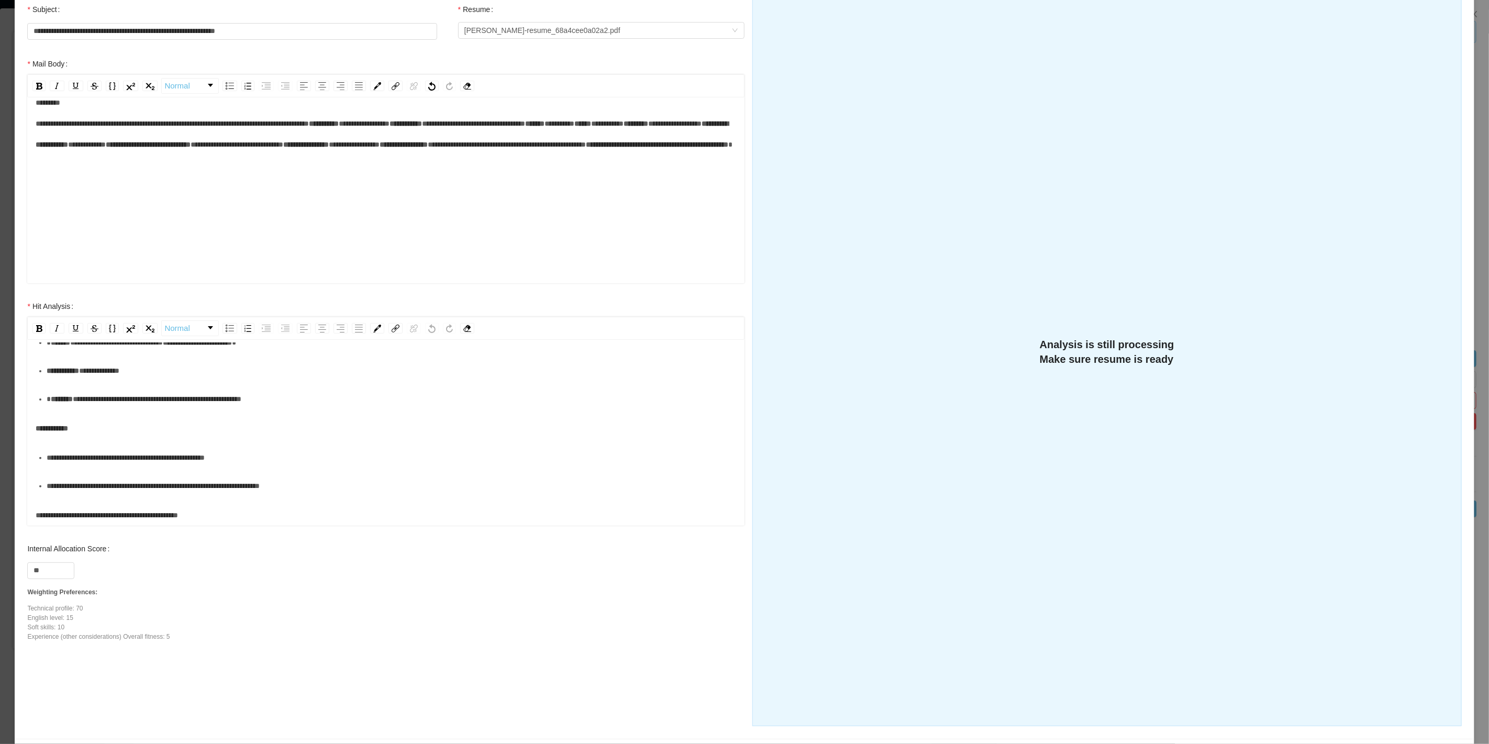
scroll to position [166, 0]
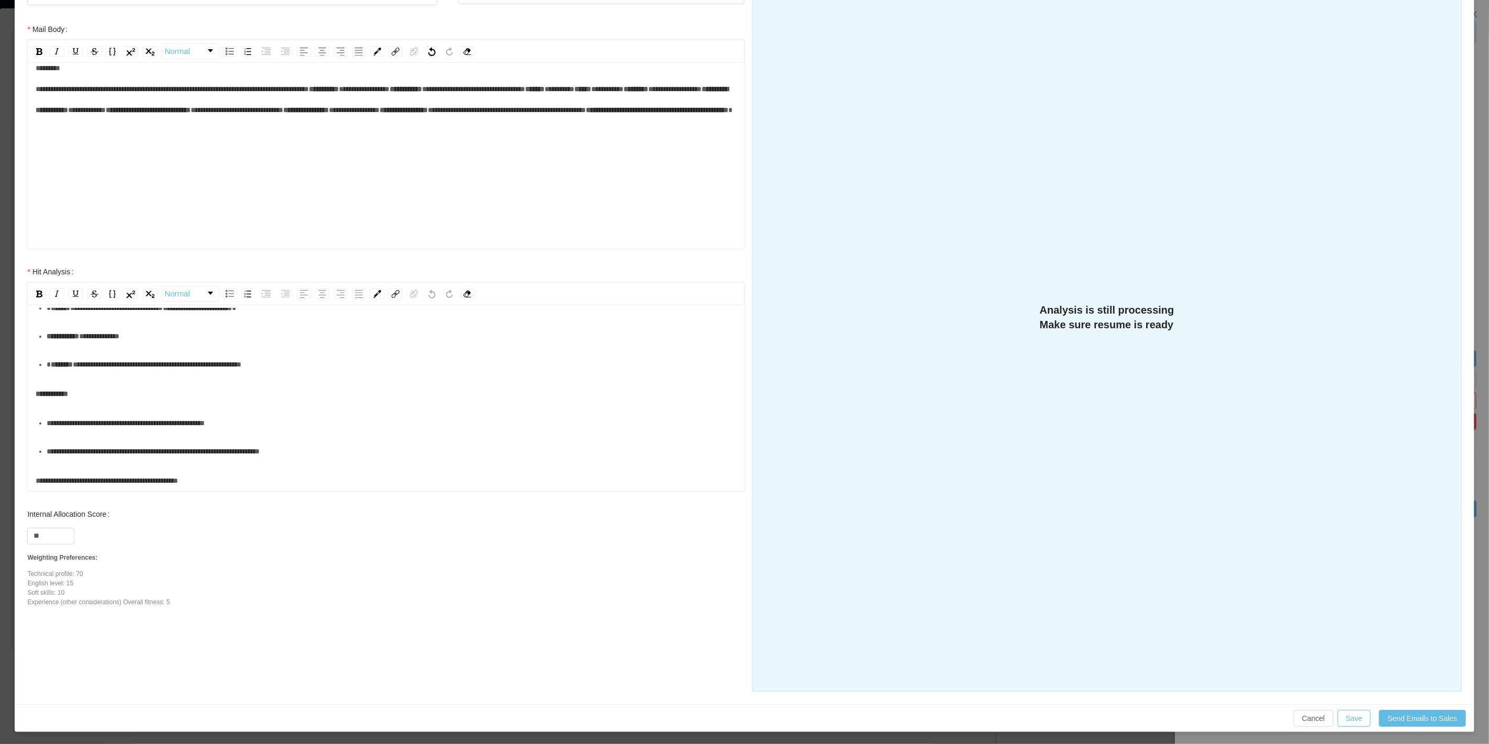
click at [245, 141] on div "**********" at bounding box center [386, 100] width 701 height 84
click at [361, 141] on div "**********" at bounding box center [386, 100] width 701 height 84
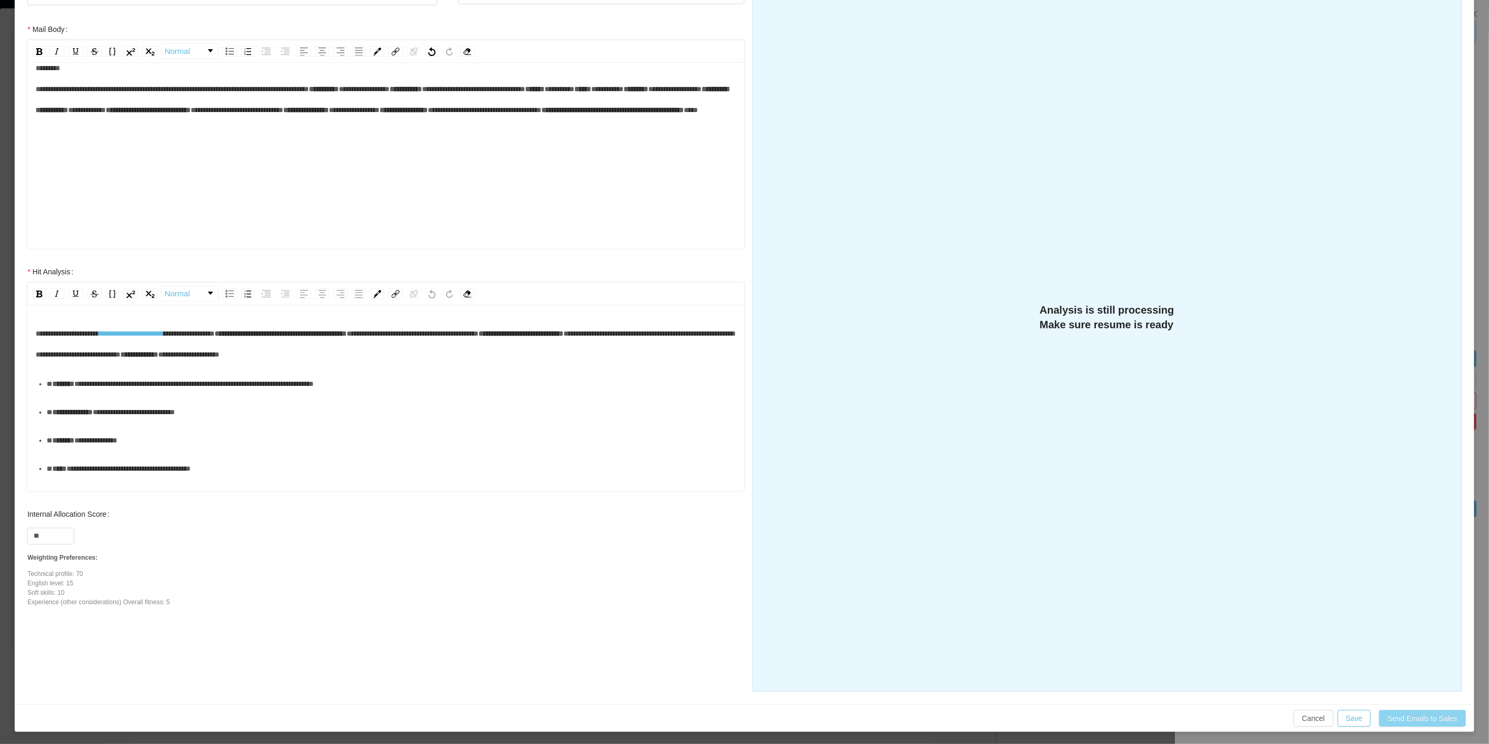
click at [1386, 714] on button "Send Emails to Sales" at bounding box center [1422, 718] width 86 height 17
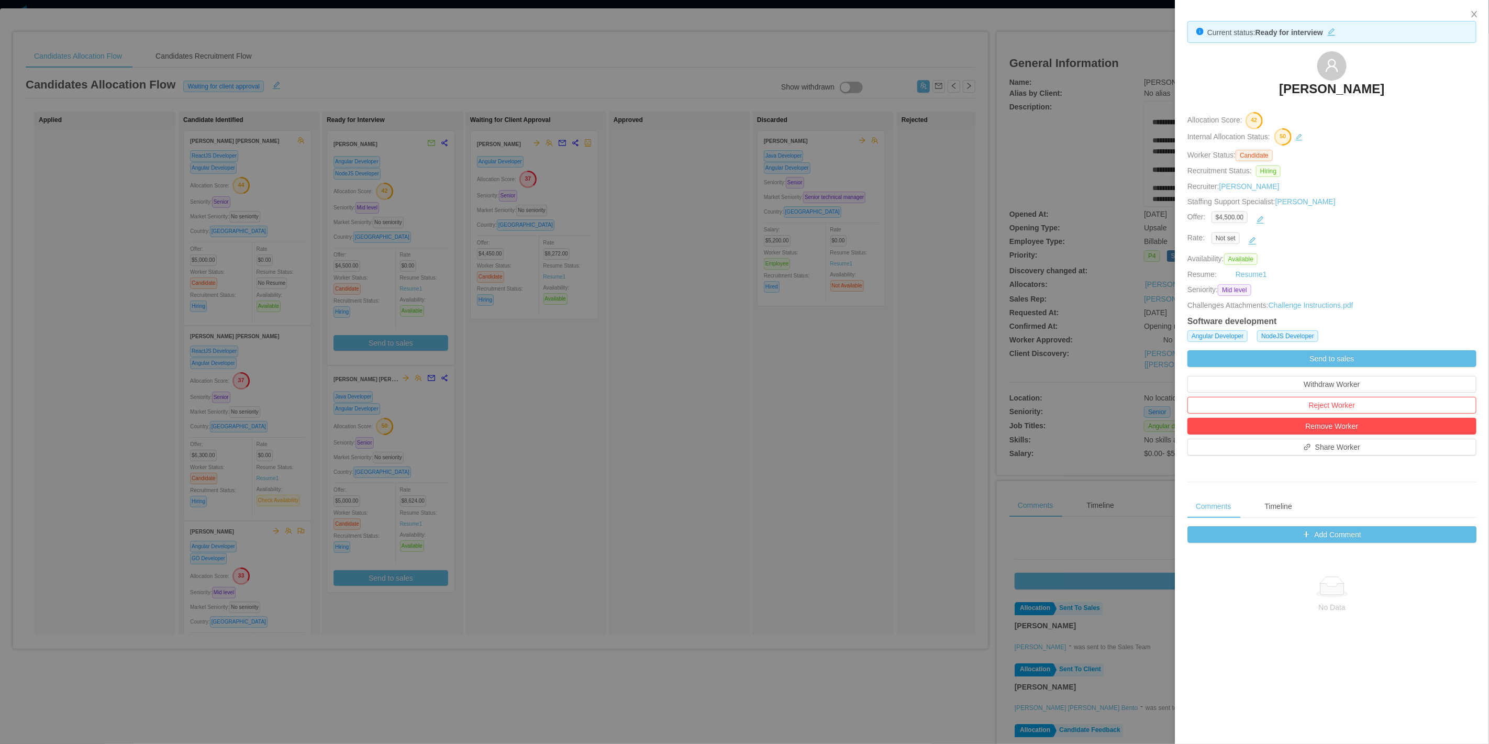
drag, startPoint x: 466, startPoint y: 161, endPoint x: 275, endPoint y: 4, distance: 246.9
click at [458, 153] on div at bounding box center [744, 372] width 1489 height 744
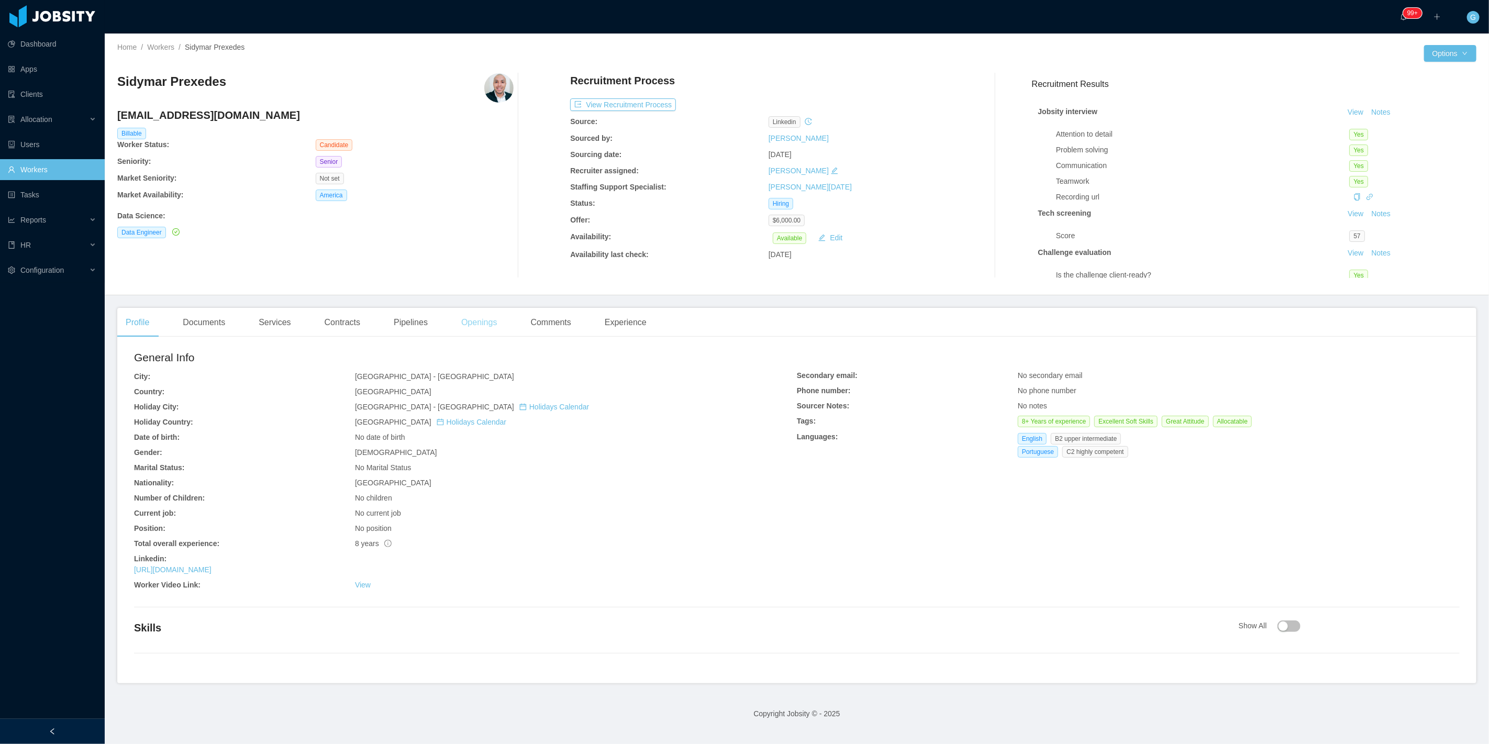
click at [472, 320] on div "Openings" at bounding box center [479, 322] width 53 height 29
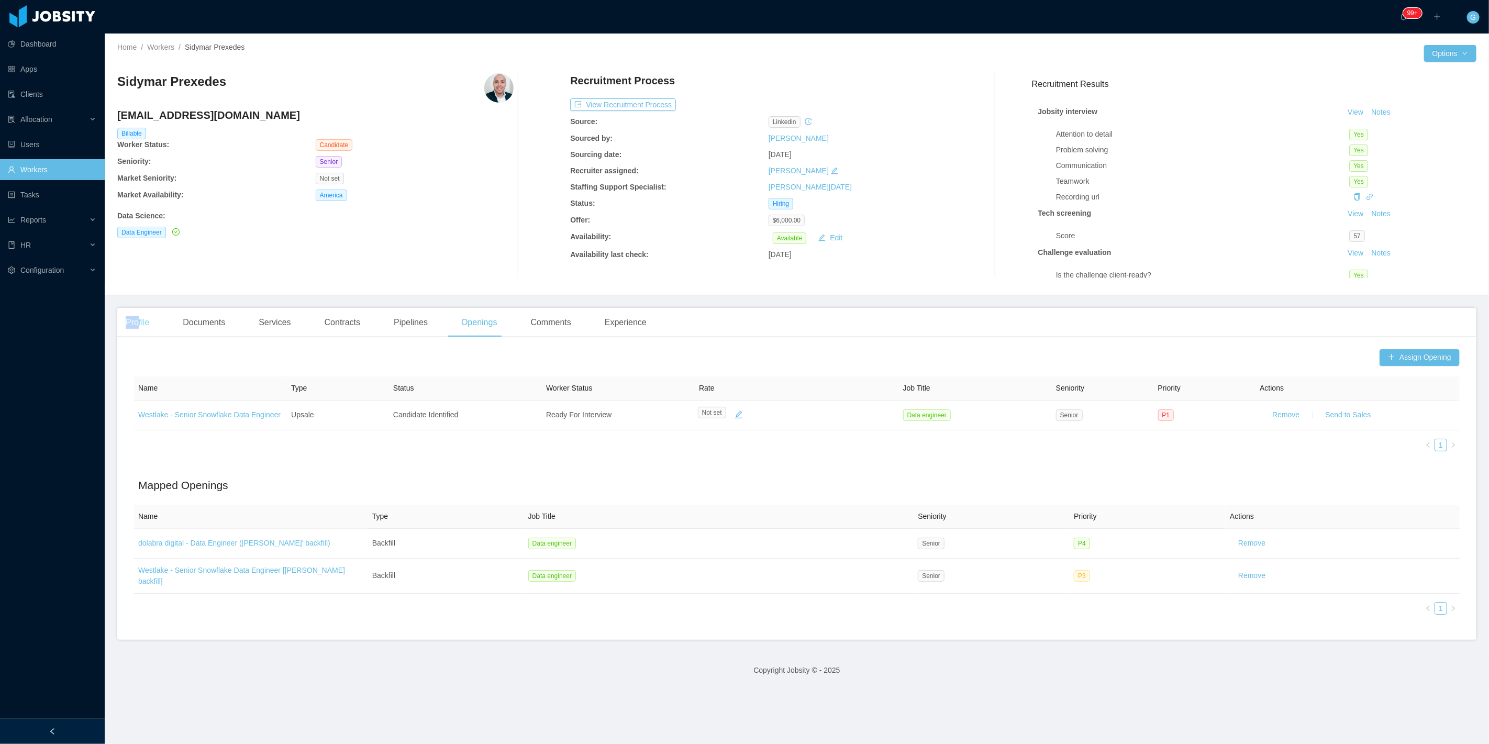
drag, startPoint x: 143, startPoint y: 295, endPoint x: 137, endPoint y: 318, distance: 23.4
click at [139, 311] on main "Home / Workers / Sidymar Prexedes / Options Sidymar Prexedes sidymar.prexede@gm…" at bounding box center [797, 389] width 1384 height 710
click at [137, 318] on div "Profile" at bounding box center [137, 322] width 40 height 29
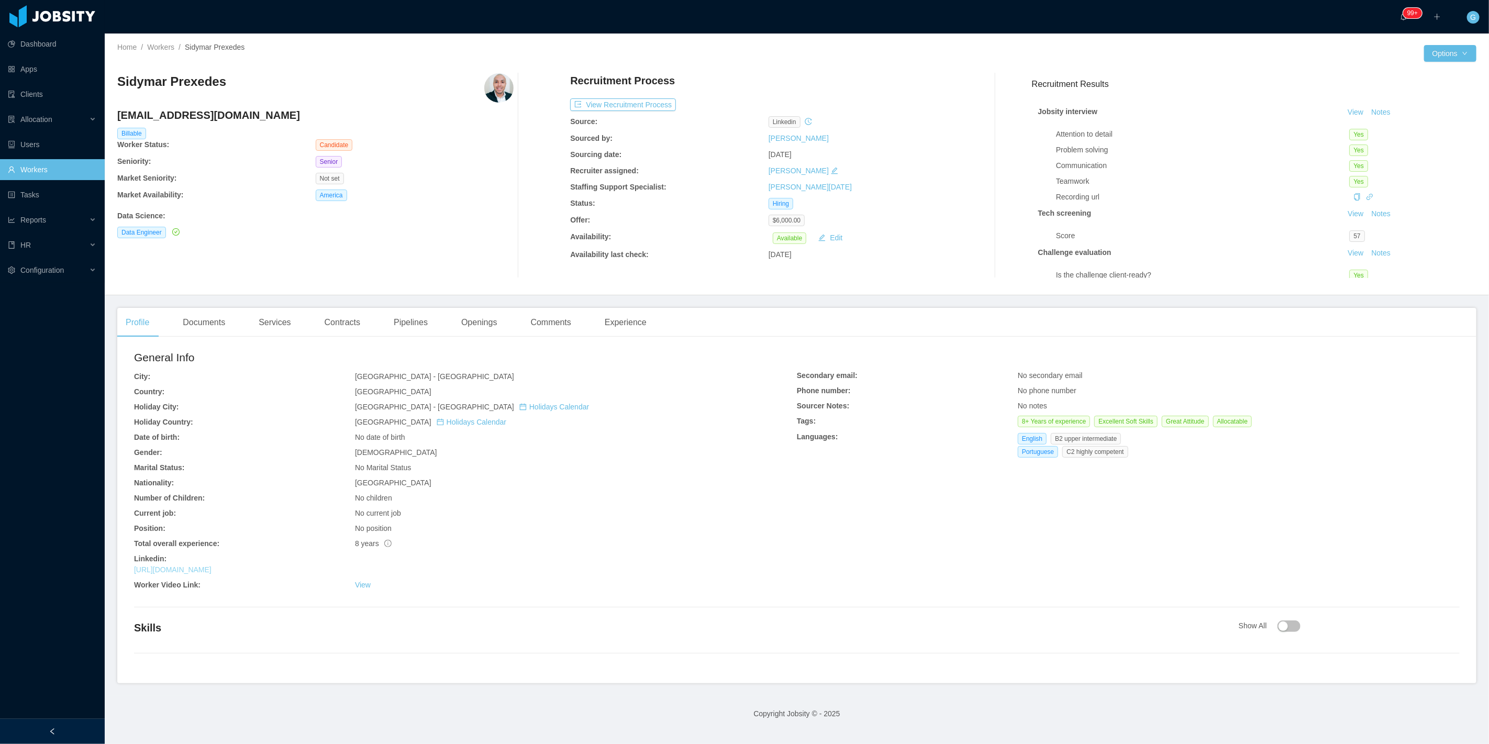
click at [211, 567] on link "https://www.linkedin.com/in/sidymar-prexedes" at bounding box center [172, 569] width 77 height 8
